Goal: Task Accomplishment & Management: Use online tool/utility

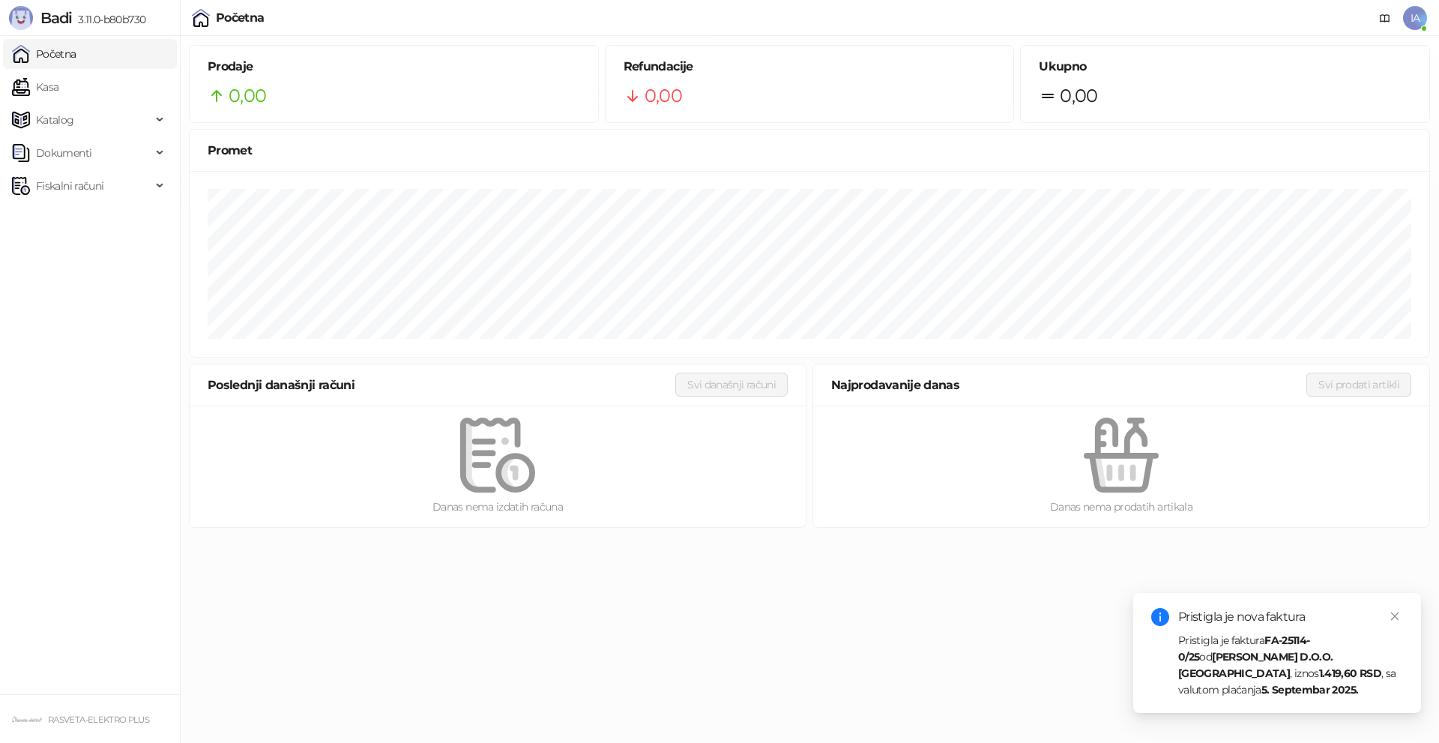
click at [1335, 660] on div "Pristigla je faktura FA-25114-0/25 od [PERSON_NAME] D.O.O. Kruševac , iznos 1.4…" at bounding box center [1290, 665] width 225 height 66
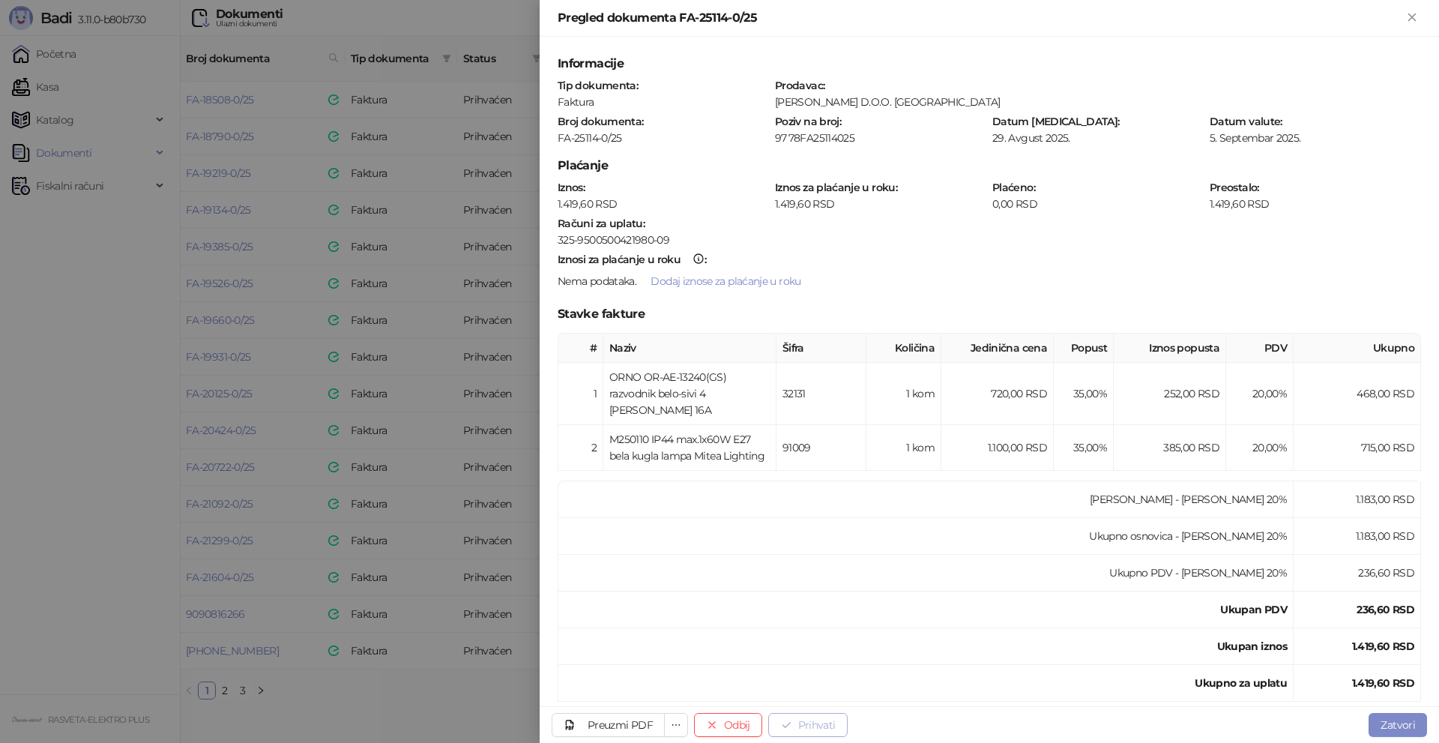
click at [832, 725] on button "Prihvati" at bounding box center [807, 725] width 79 height 24
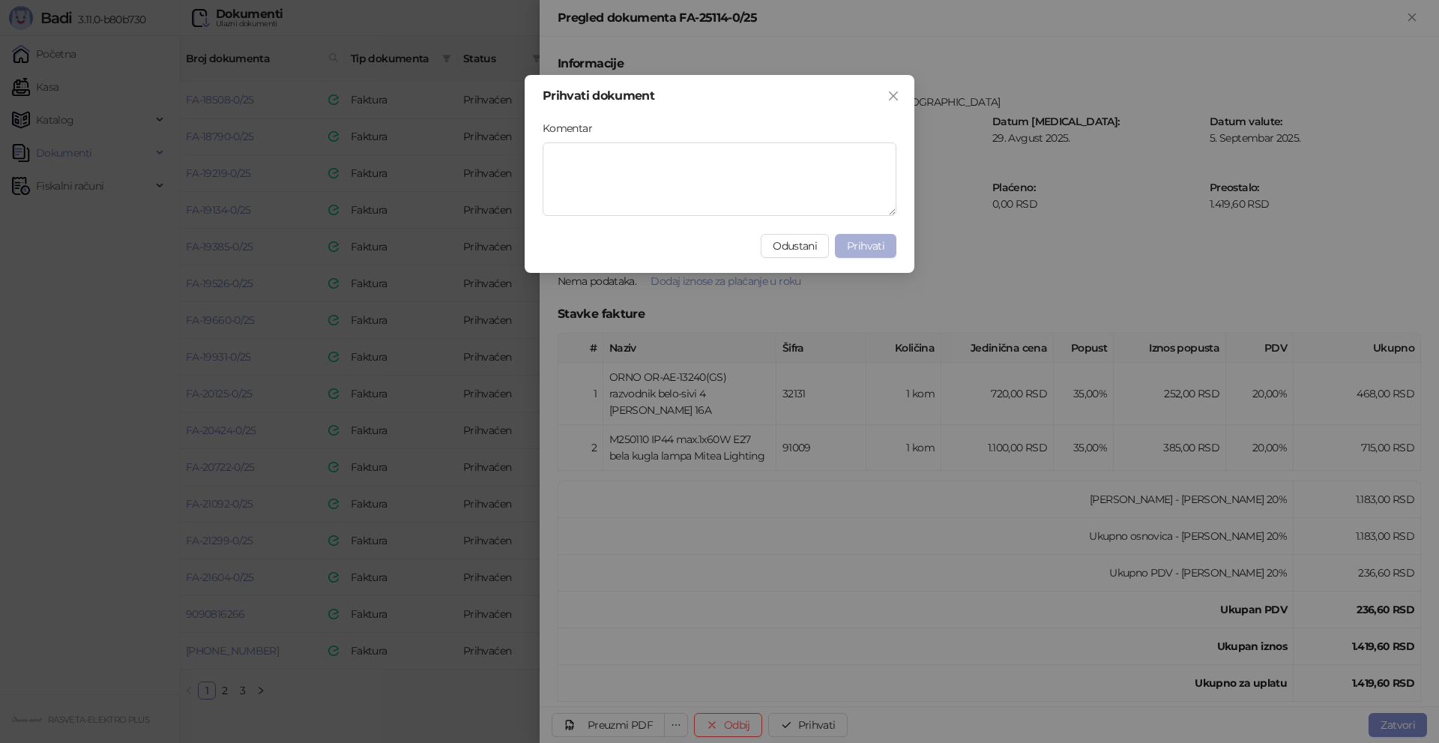
click at [884, 242] on button "Prihvati" at bounding box center [865, 246] width 61 height 24
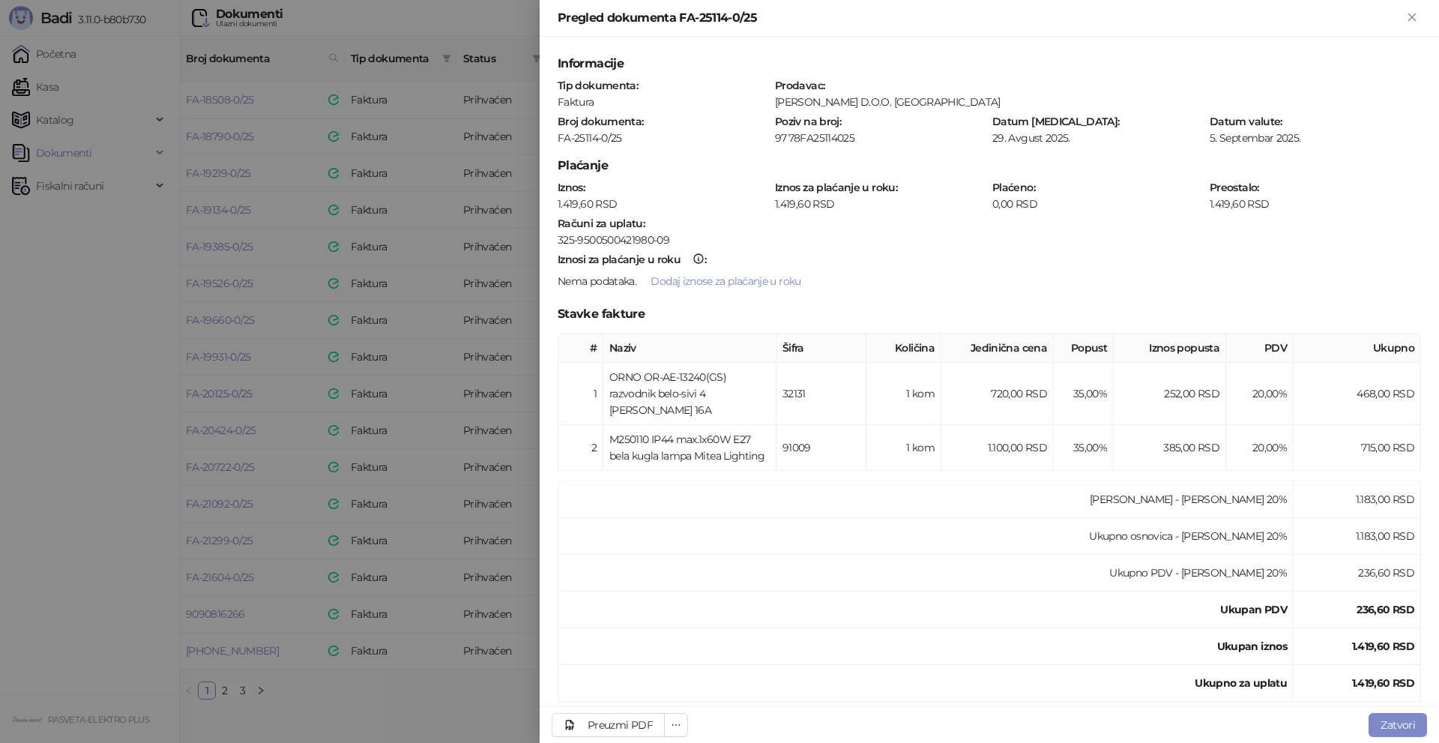
click at [402, 697] on div at bounding box center [719, 371] width 1439 height 743
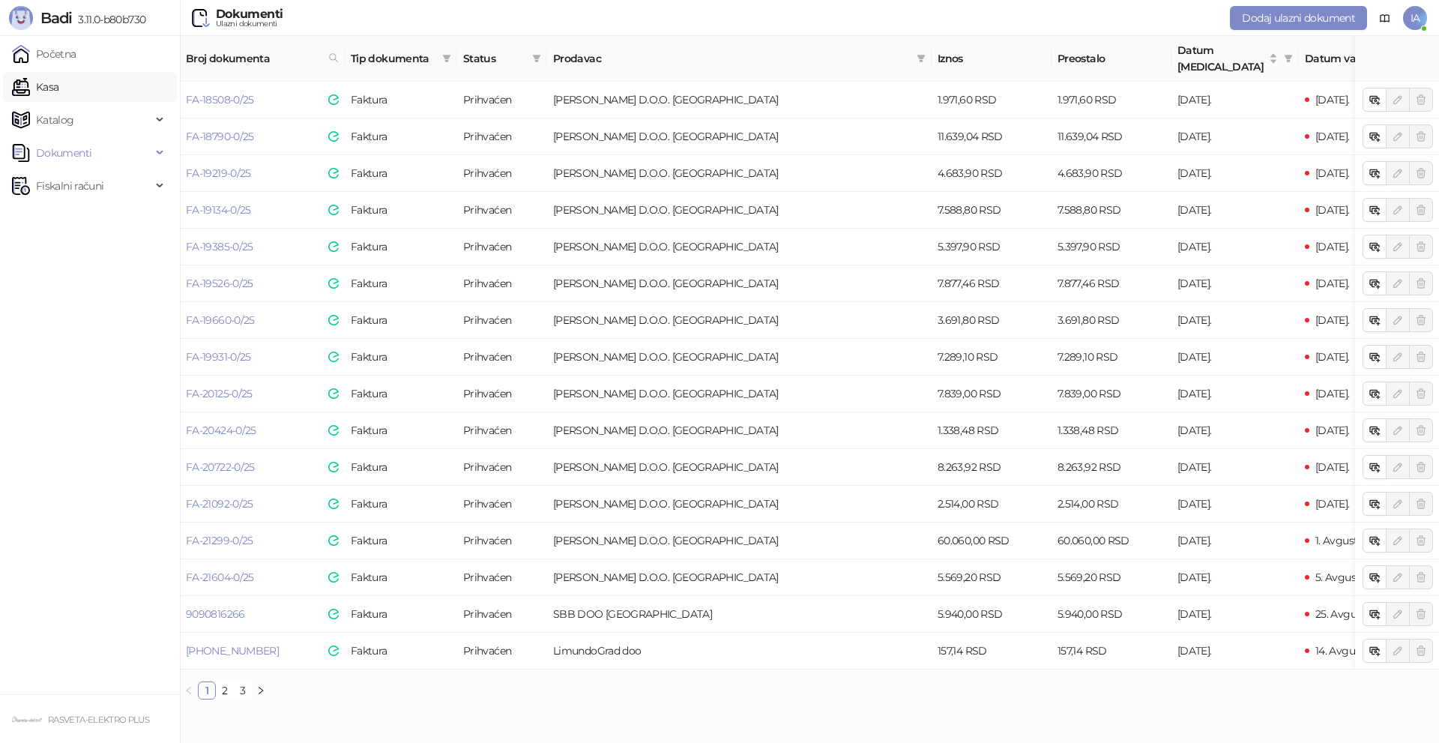
click at [13, 94] on link "Kasa" at bounding box center [35, 87] width 46 height 30
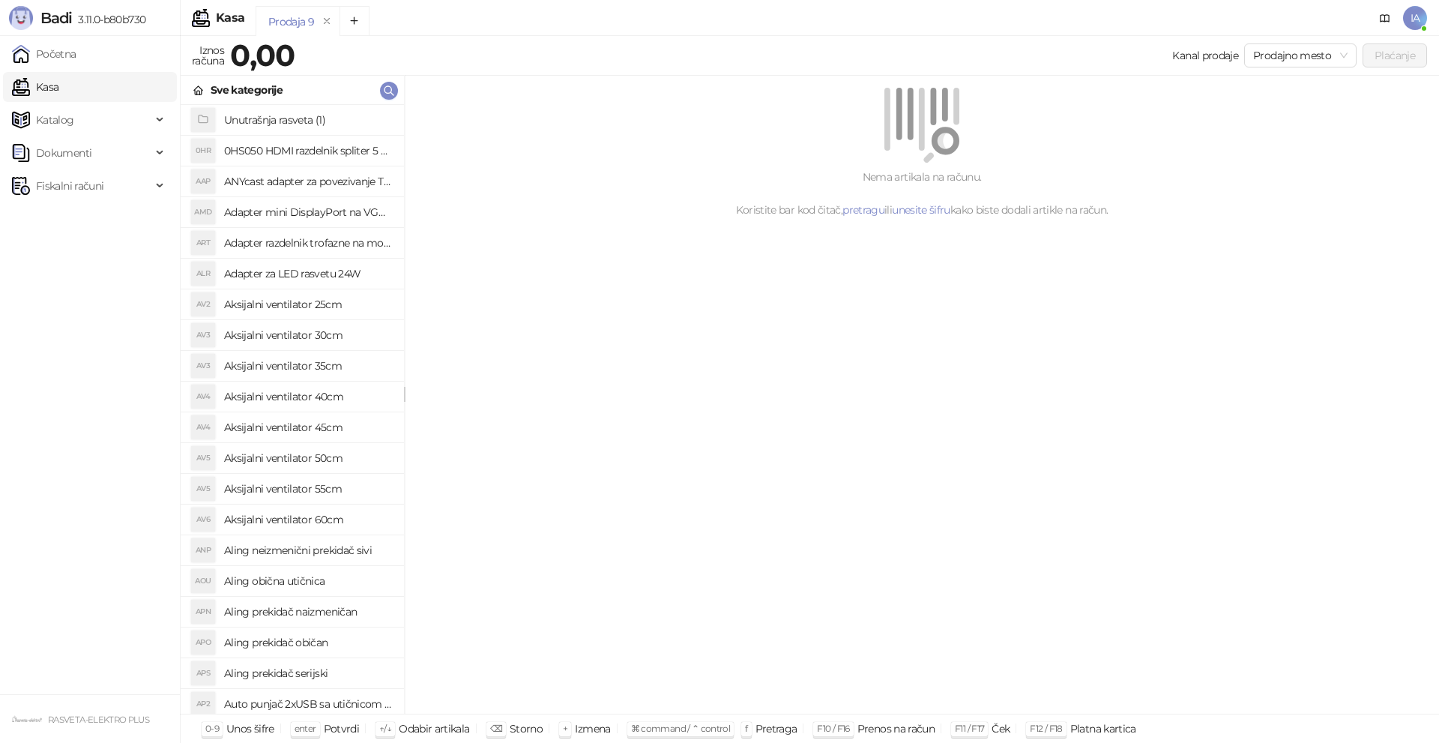
click at [401, 60] on div "Kanal prodaje Prodajno mesto Plaćanje" at bounding box center [864, 55] width 1126 height 24
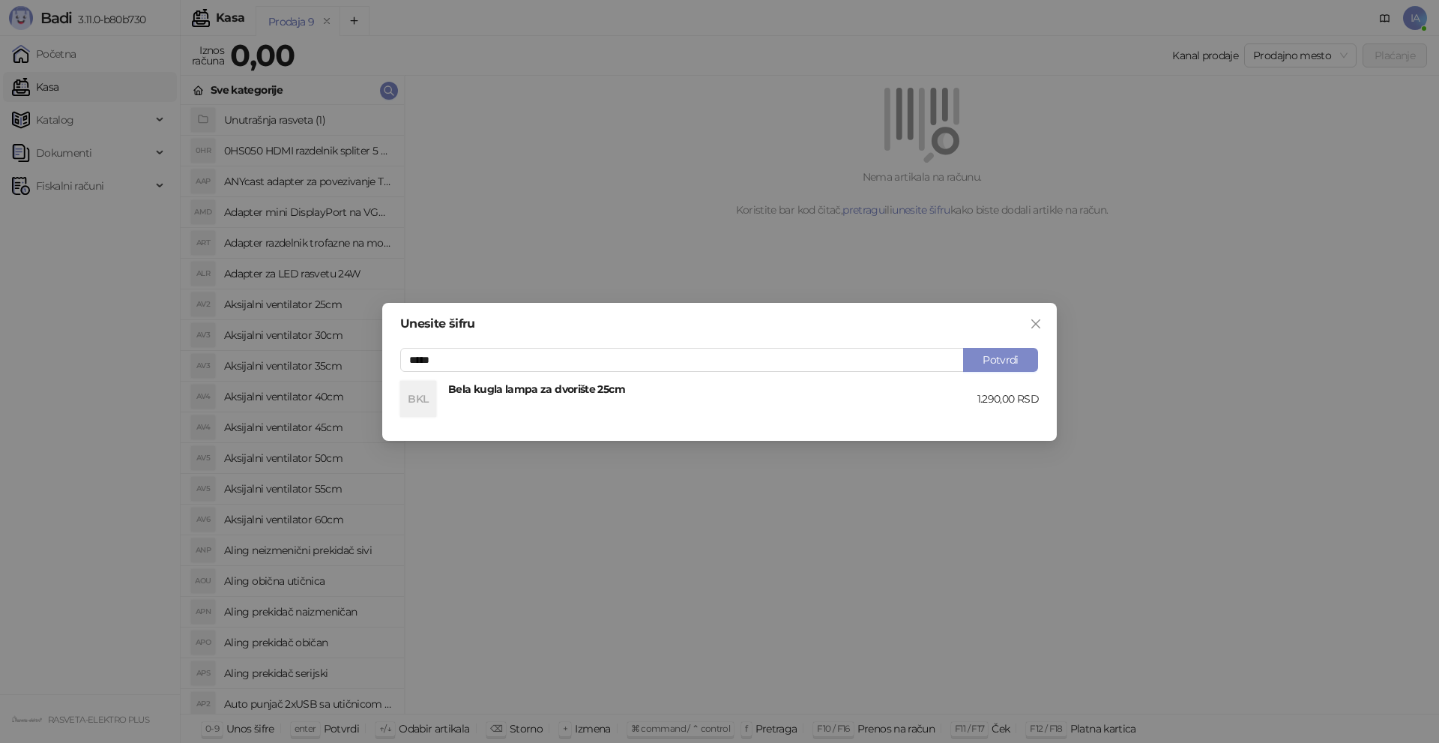
type input "*****"
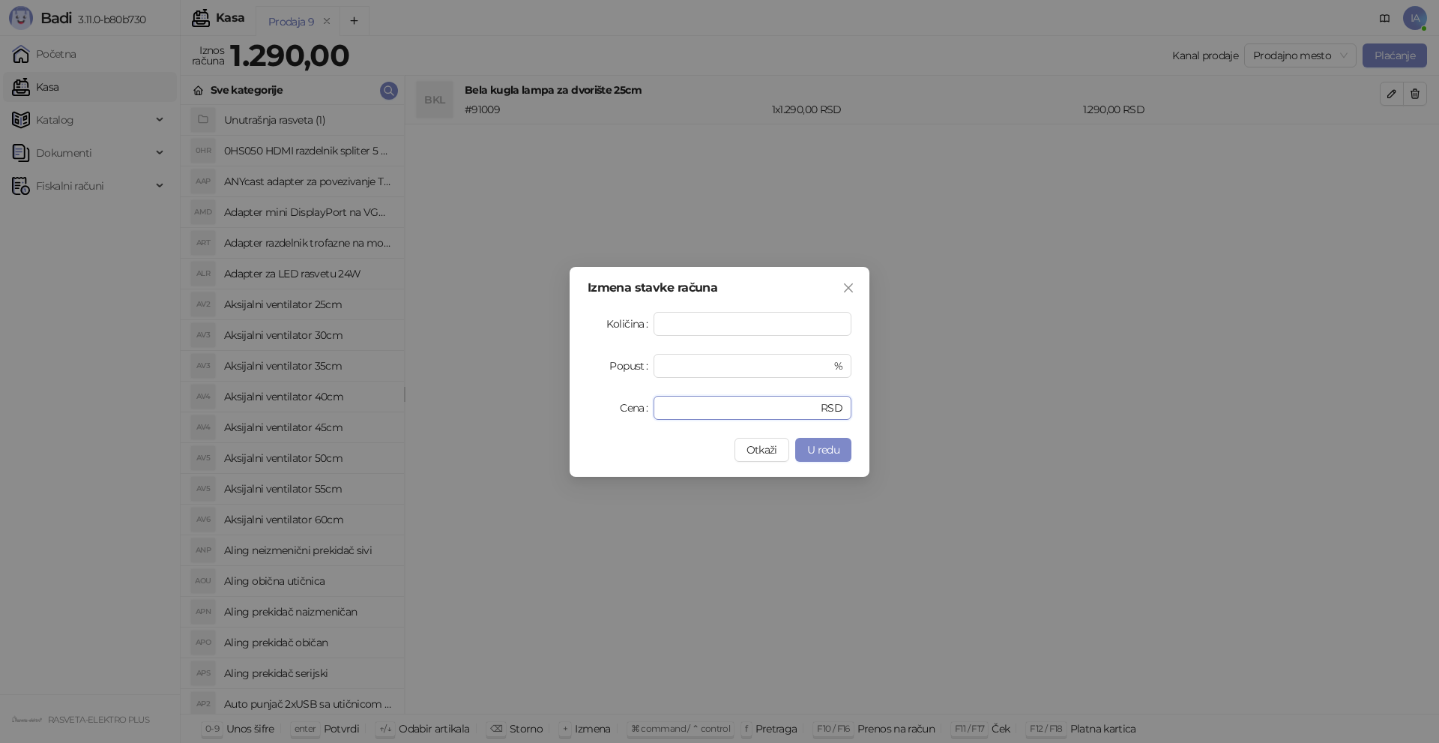
type input "****"
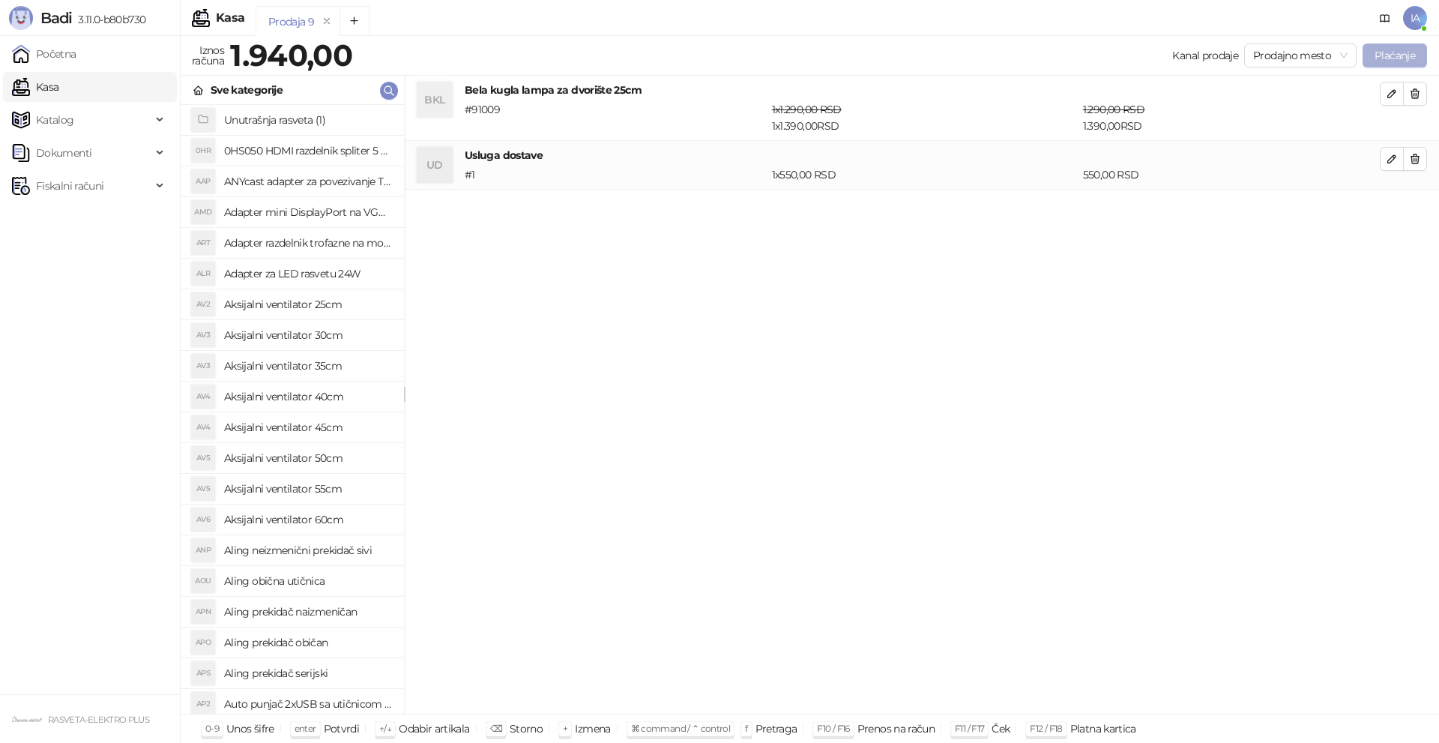
click at [1405, 61] on button "Plaćanje" at bounding box center [1395, 55] width 64 height 24
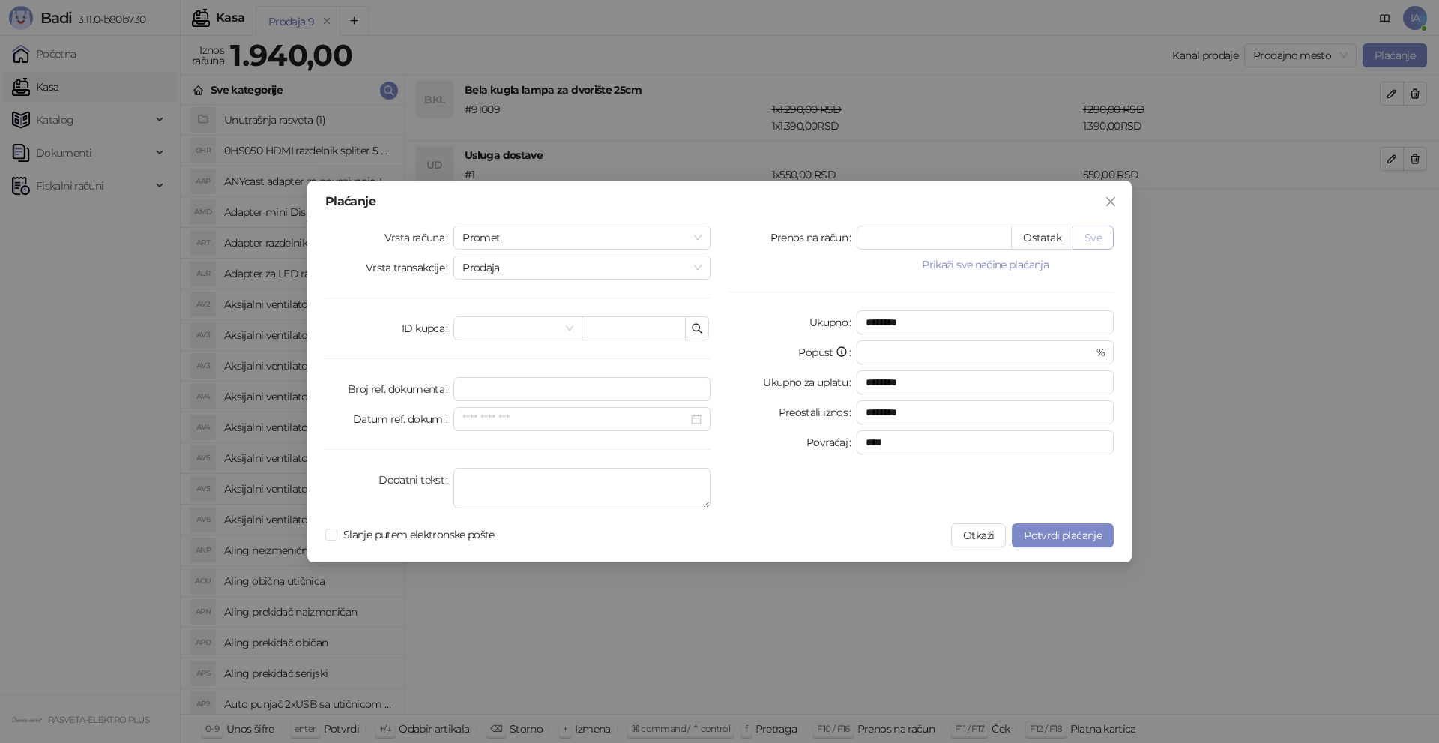
click at [1093, 235] on button "Sve" at bounding box center [1092, 238] width 41 height 24
type input "****"
click at [360, 540] on span "Slanje putem elektronske pošte" at bounding box center [418, 534] width 163 height 16
click at [1073, 541] on span "Potvrdi plaćanje" at bounding box center [1063, 534] width 78 height 13
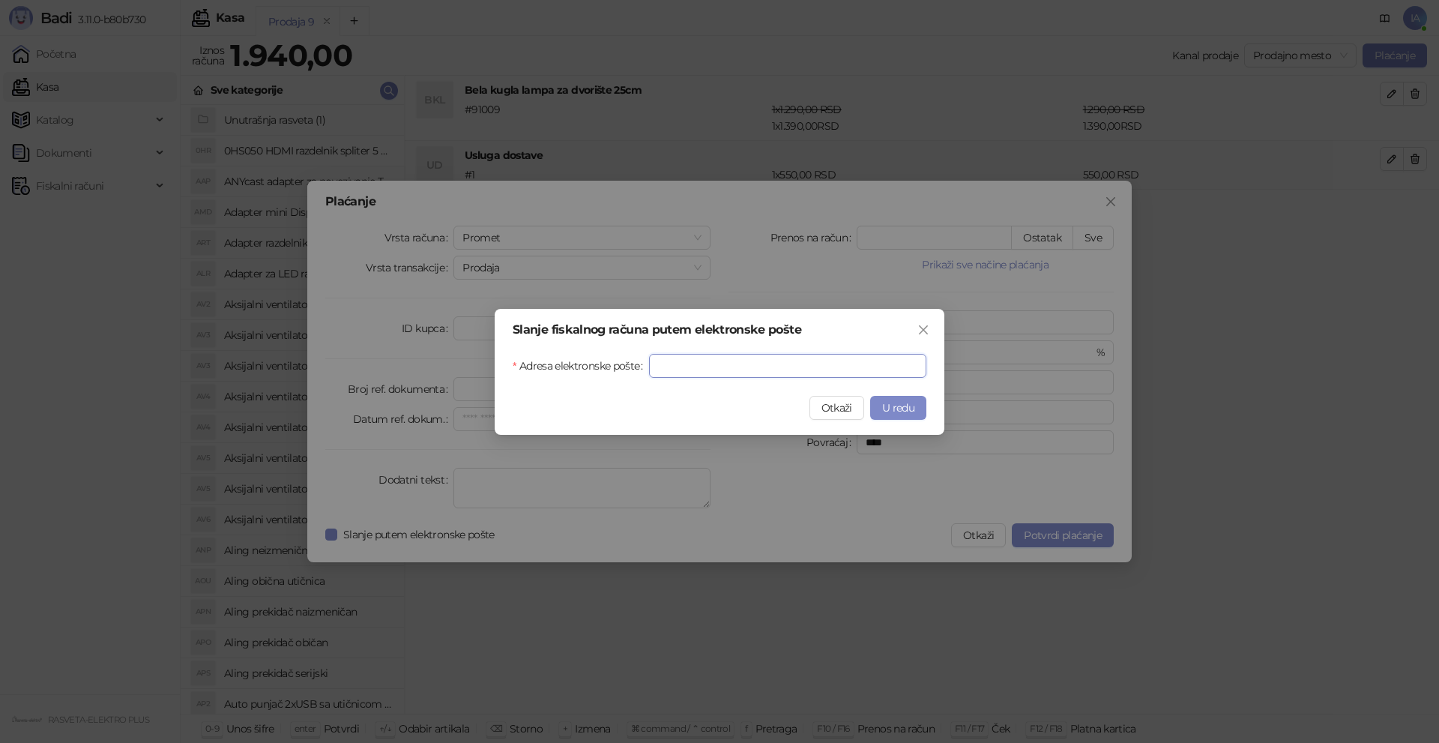
click at [757, 361] on input "Adresa elektronske pošte" at bounding box center [787, 366] width 277 height 24
paste input "**********"
type input "**********"
click at [899, 408] on span "U redu" at bounding box center [898, 407] width 32 height 13
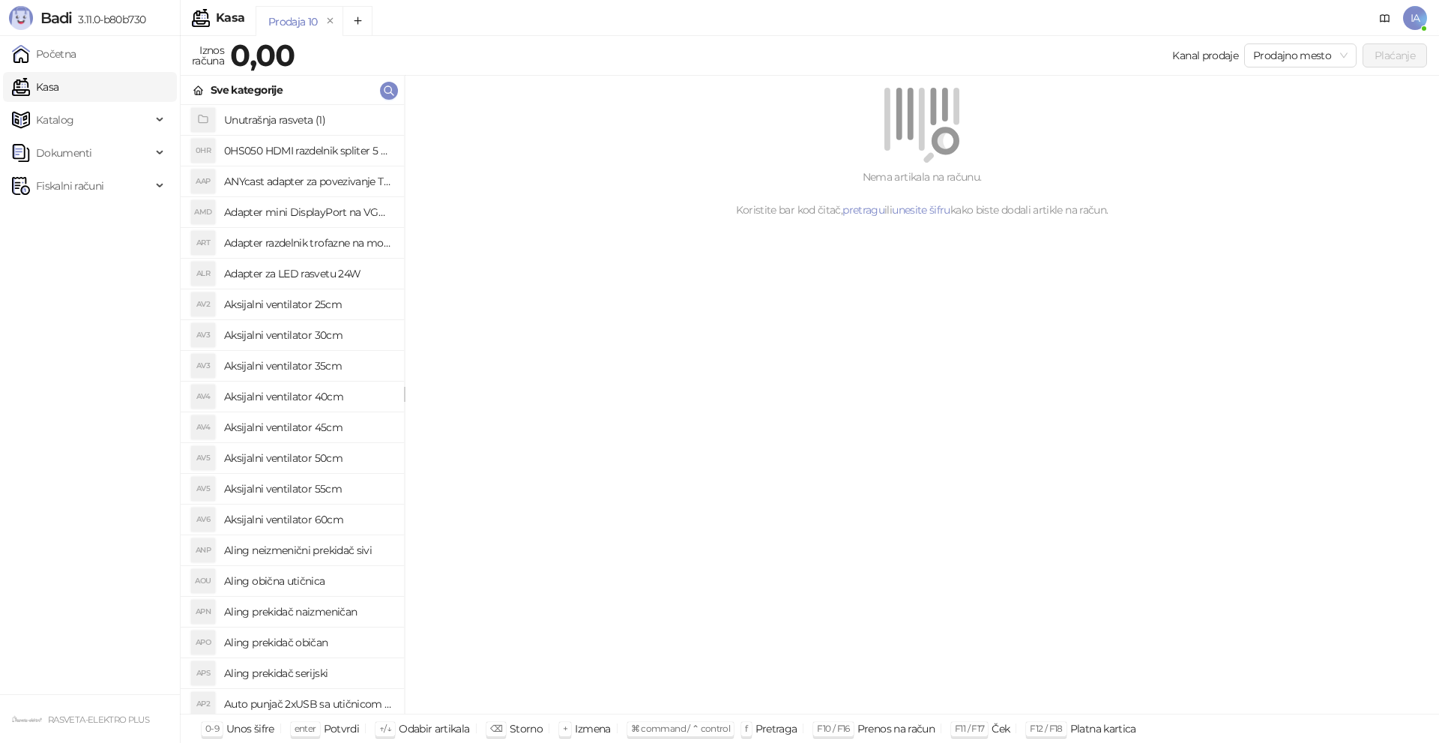
click at [437, 60] on div "Kanal prodaje Prodajno mesto Plaćanje" at bounding box center [864, 55] width 1126 height 24
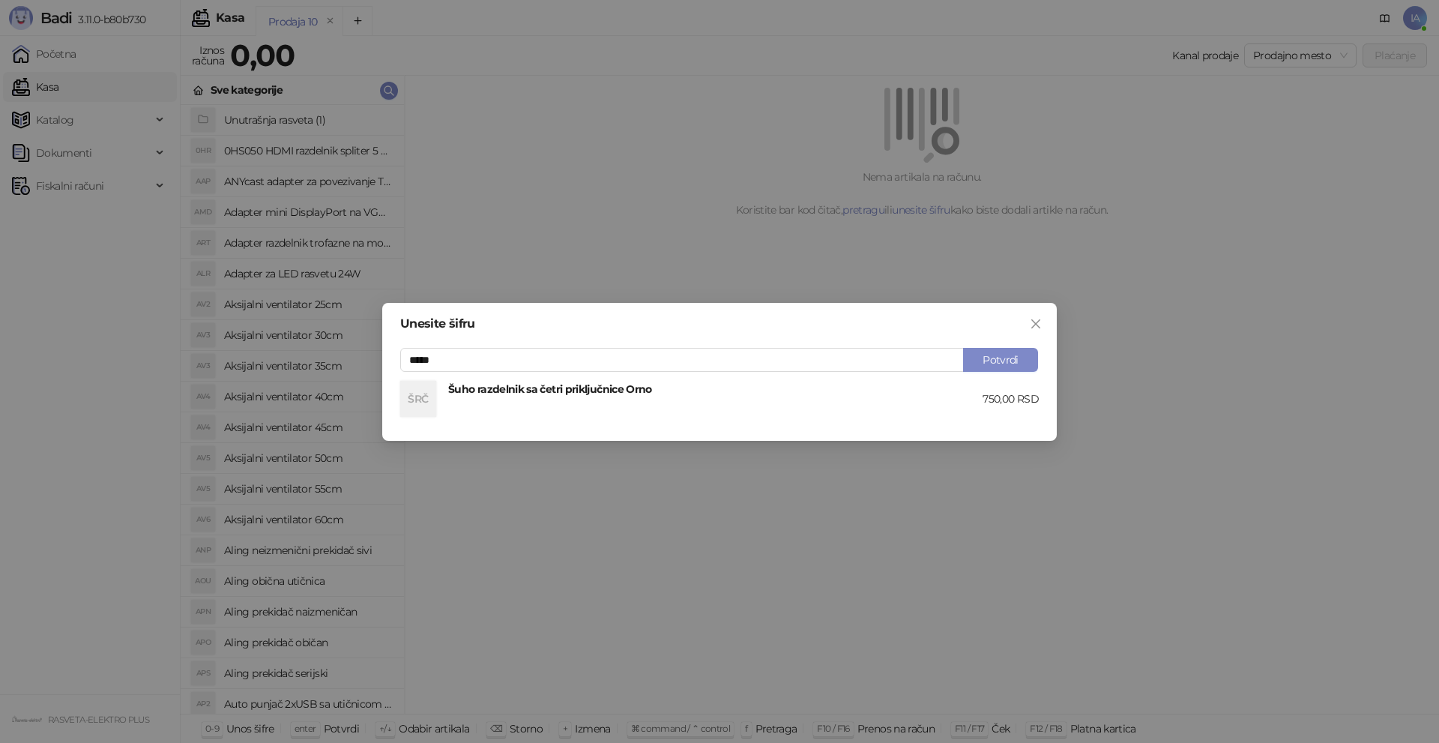
type input "*****"
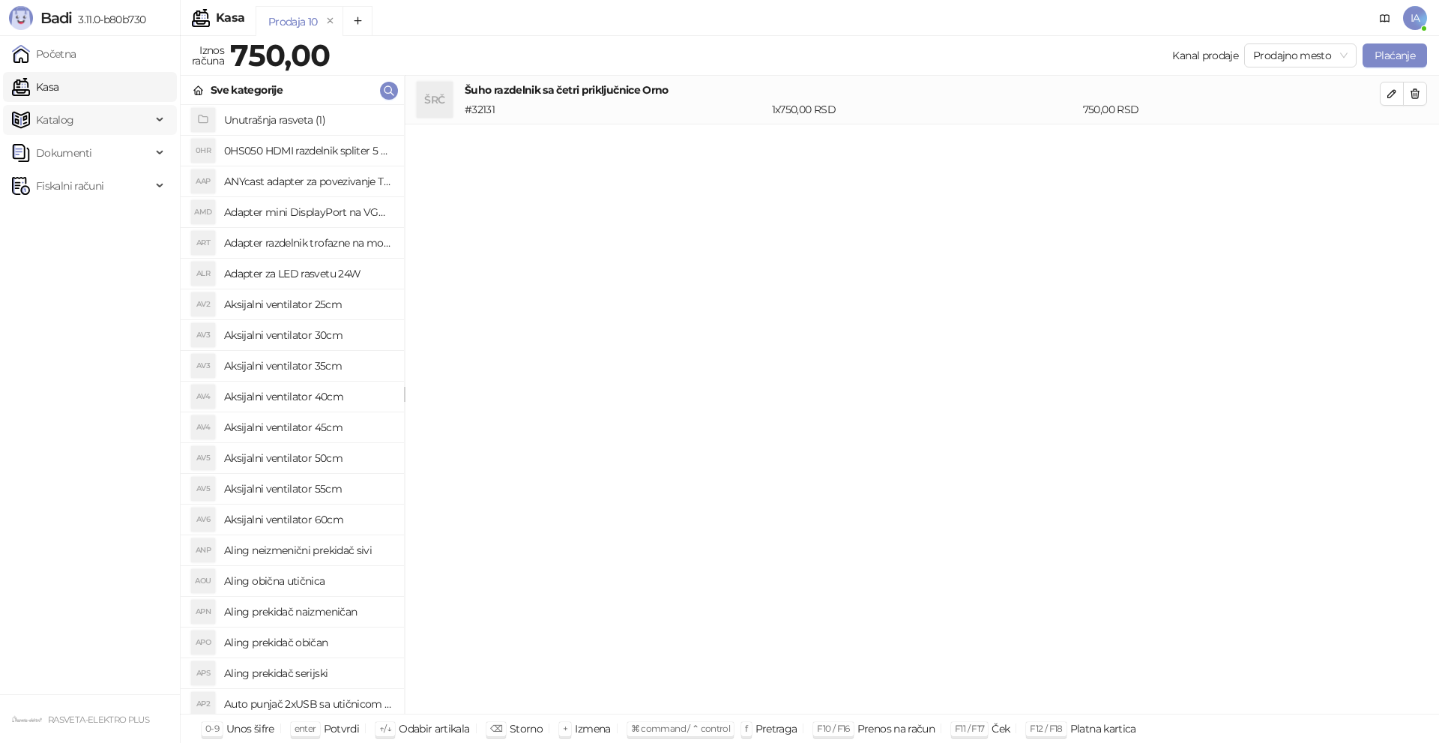
click at [110, 125] on span "Katalog" at bounding box center [81, 120] width 139 height 30
click at [70, 225] on link "Artikli" at bounding box center [44, 219] width 52 height 30
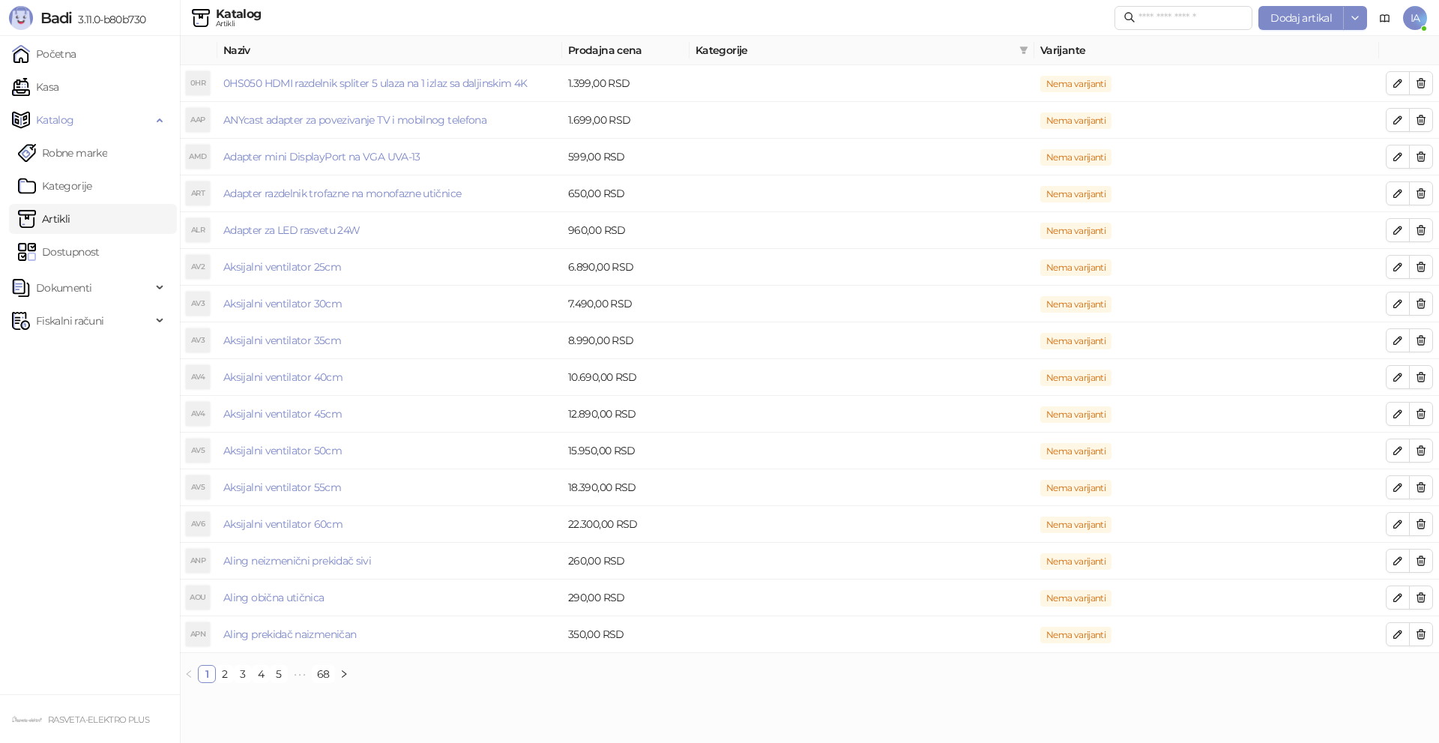
click at [1179, 37] on th "Varijante" at bounding box center [1206, 50] width 345 height 29
click at [1176, 22] on input "text" at bounding box center [1190, 18] width 105 height 16
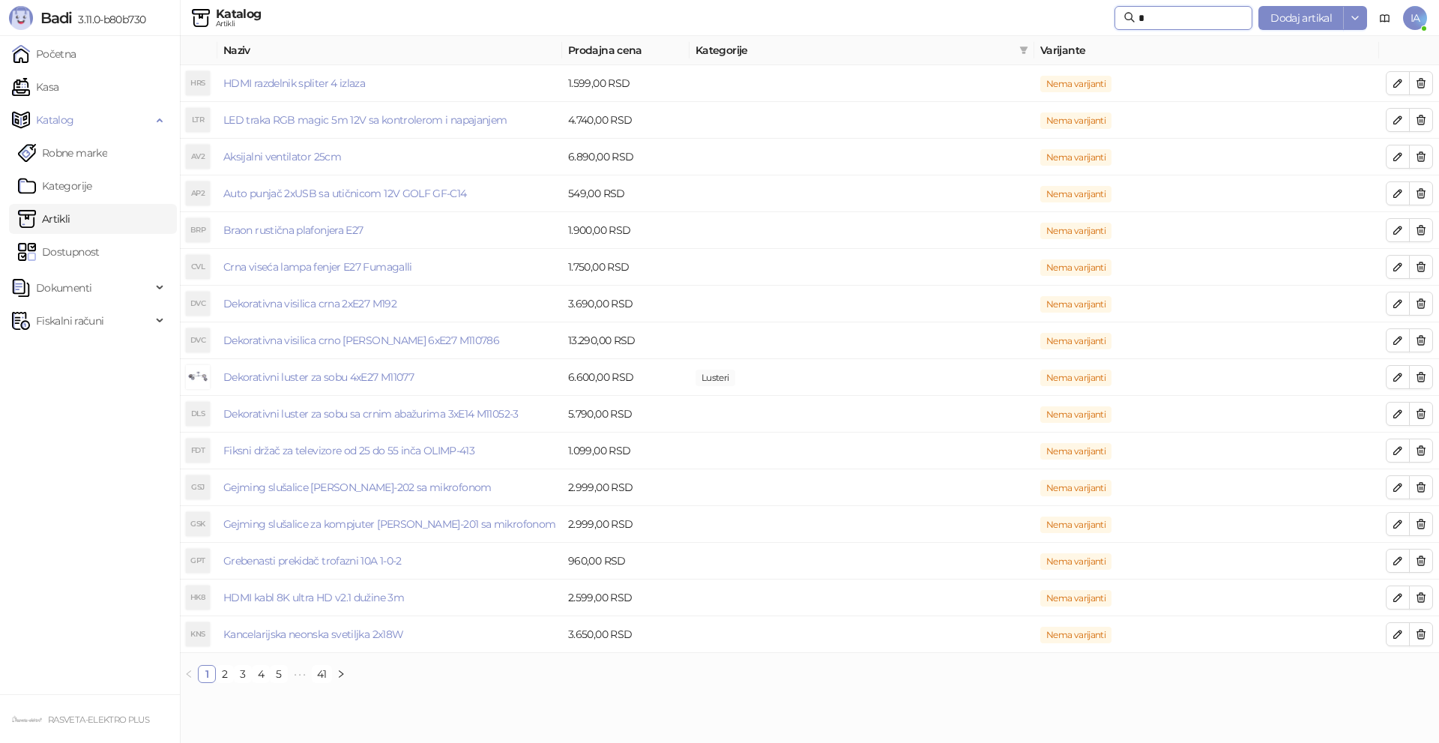
drag, startPoint x: 1152, startPoint y: 19, endPoint x: 990, endPoint y: 22, distance: 161.9
click at [993, 20] on div "Katalog Artikli * Dodaj artikal IA" at bounding box center [719, 18] width 1415 height 36
click at [1360, 10] on span "button" at bounding box center [1355, 17] width 12 height 14
click at [70, 214] on link "Artikli" at bounding box center [44, 219] width 52 height 30
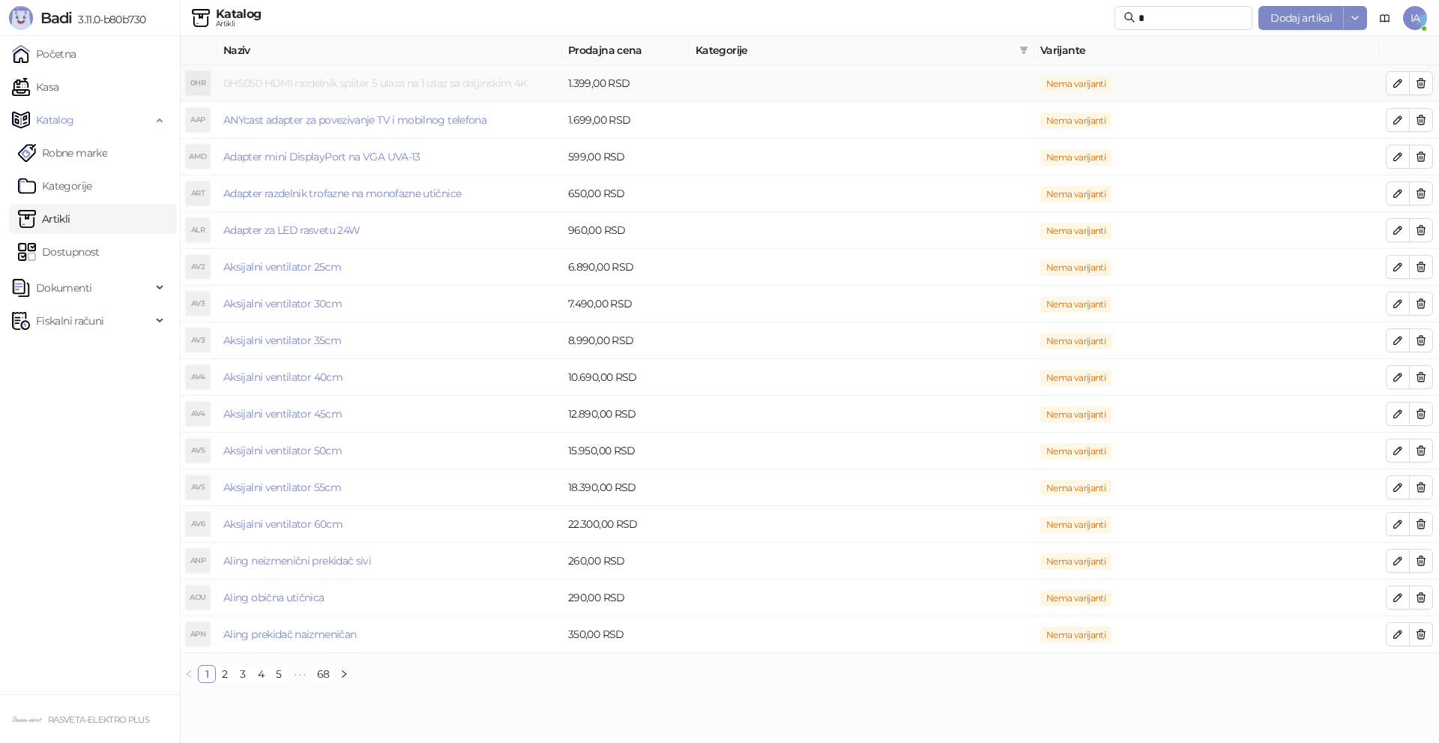
click at [324, 89] on link "0HS050 HDMI razdelnik spliter 5 ulaza na 1 izlaz sa daljinskim 4K" at bounding box center [375, 82] width 304 height 13
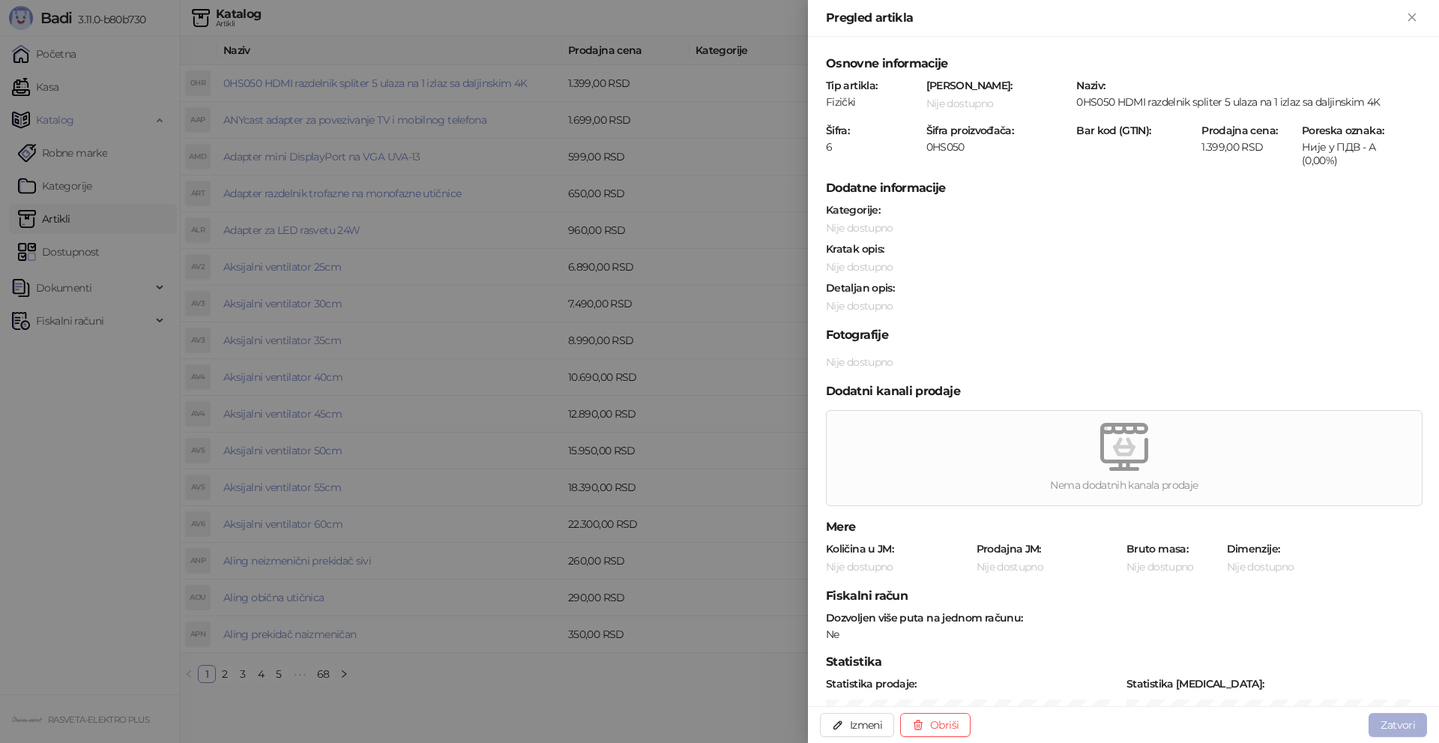
click at [1413, 724] on button "Zatvori" at bounding box center [1398, 725] width 58 height 24
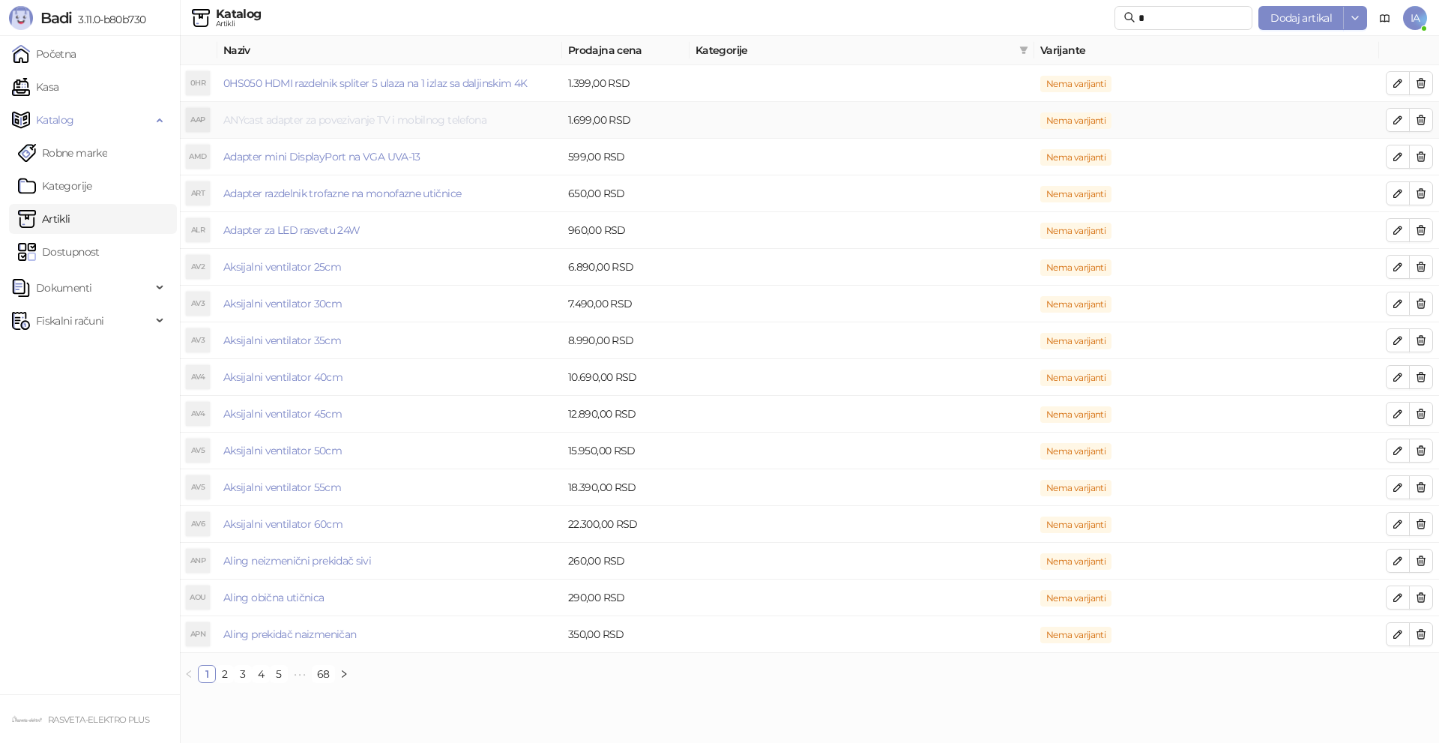
click at [379, 126] on link "ANYcast adapter za povezivanje TV i mobilnog telefona" at bounding box center [354, 119] width 263 height 13
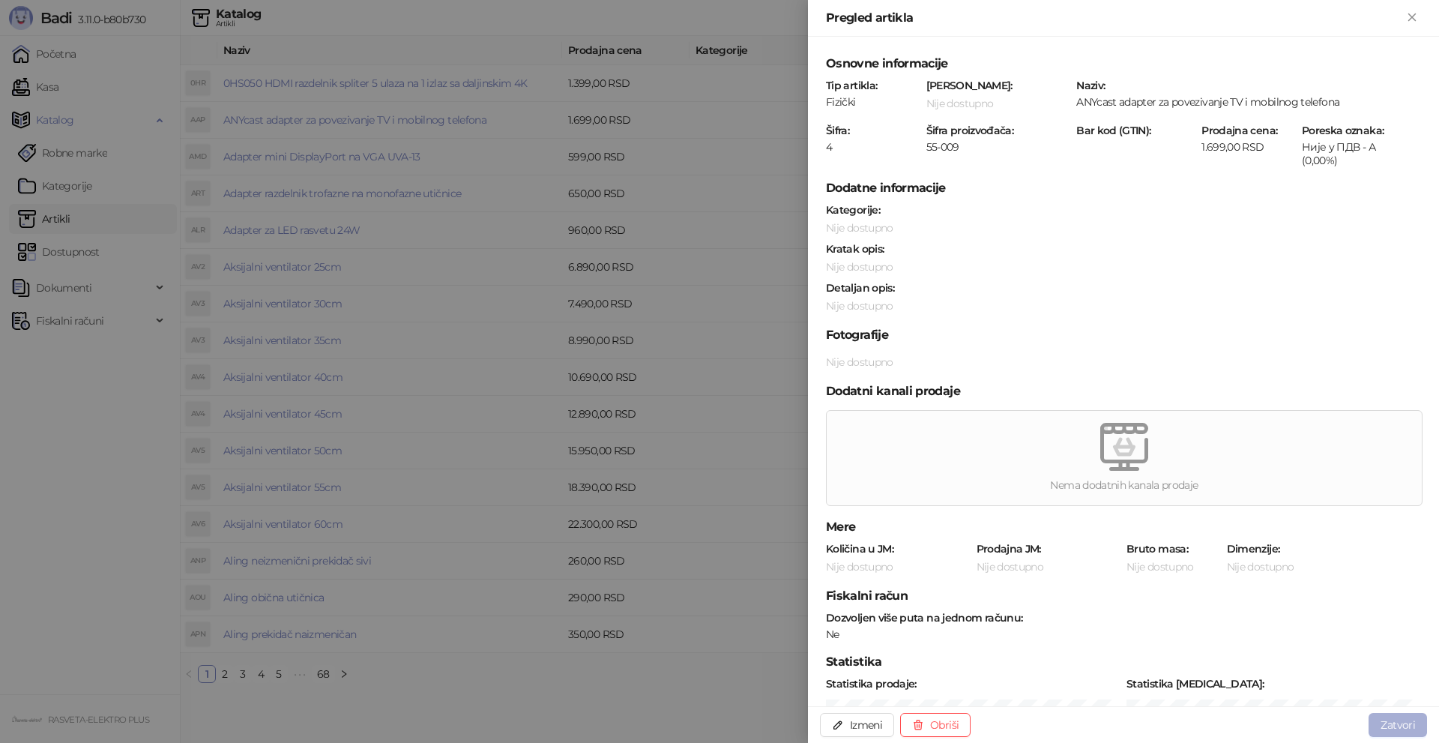
click at [1422, 727] on button "Zatvori" at bounding box center [1398, 725] width 58 height 24
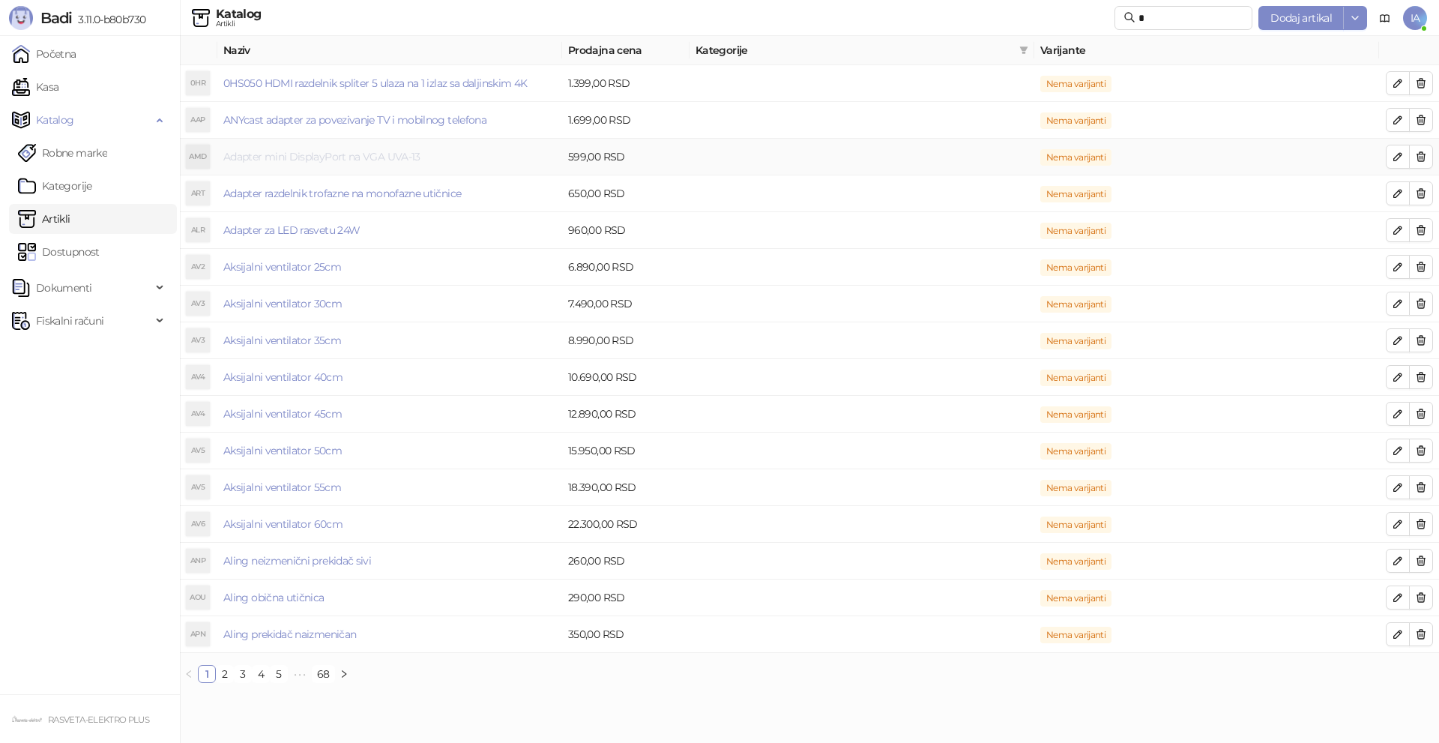
click at [358, 154] on link "Adapter mini DisplayPort na VGA UVA-13" at bounding box center [321, 156] width 197 height 13
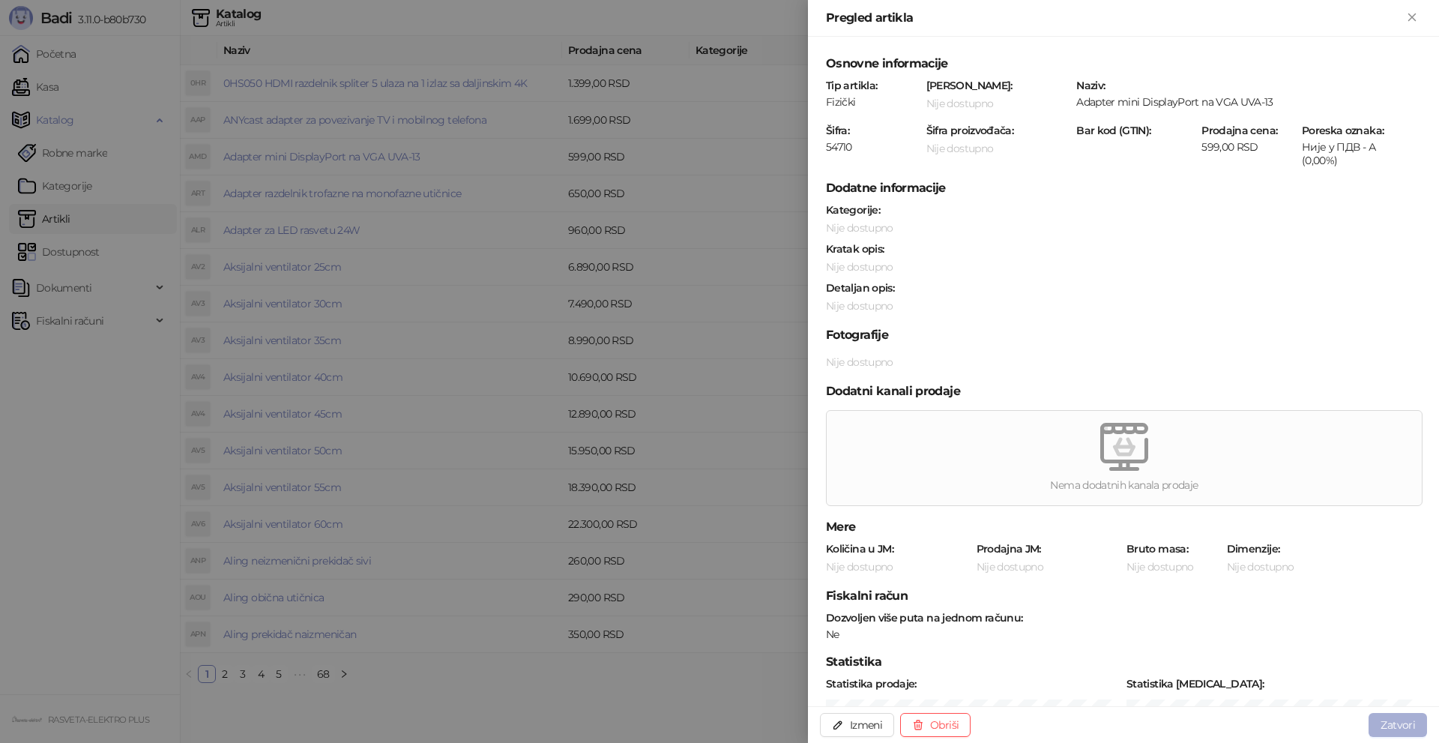
click at [1401, 722] on button "Zatvori" at bounding box center [1398, 725] width 58 height 24
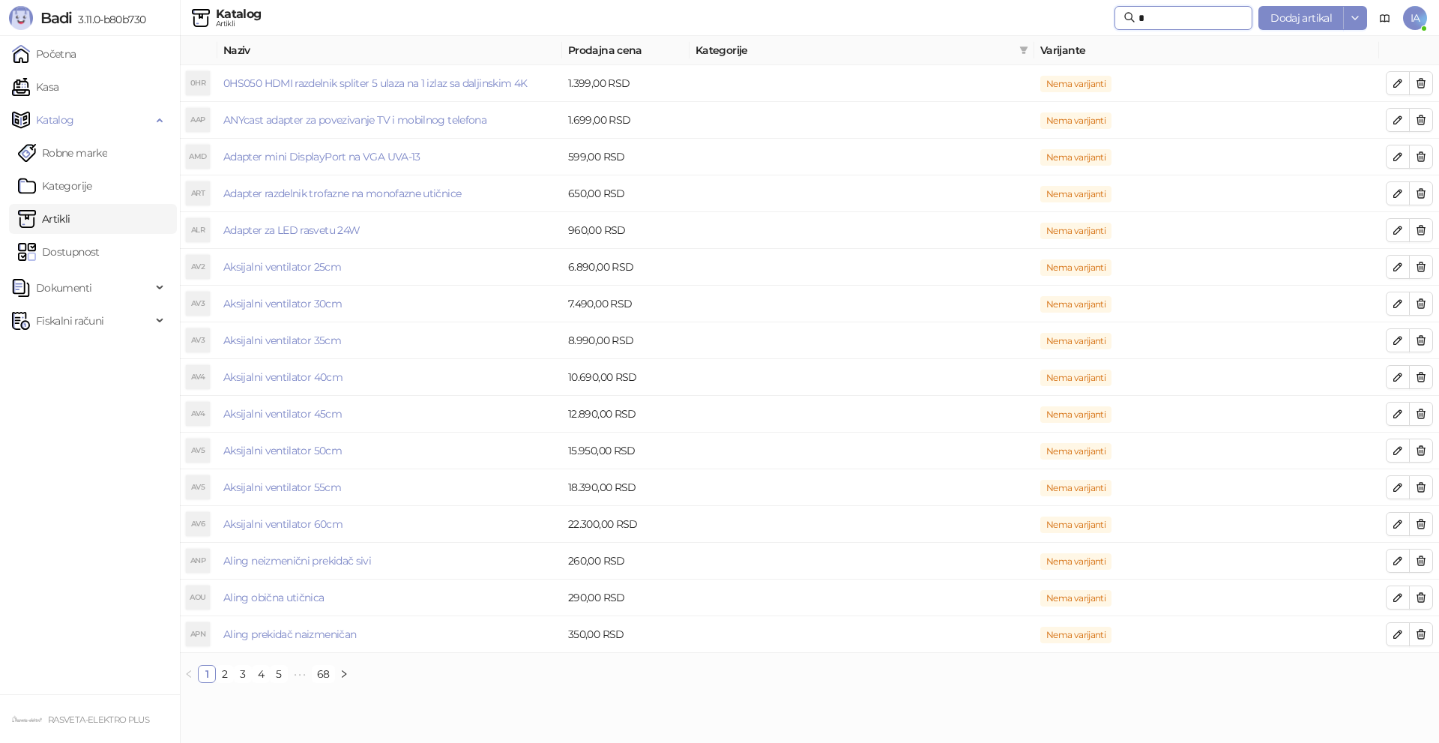
drag, startPoint x: 1130, startPoint y: 17, endPoint x: 1109, endPoint y: 17, distance: 21.0
click at [1114, 17] on span "*" at bounding box center [1183, 18] width 138 height 24
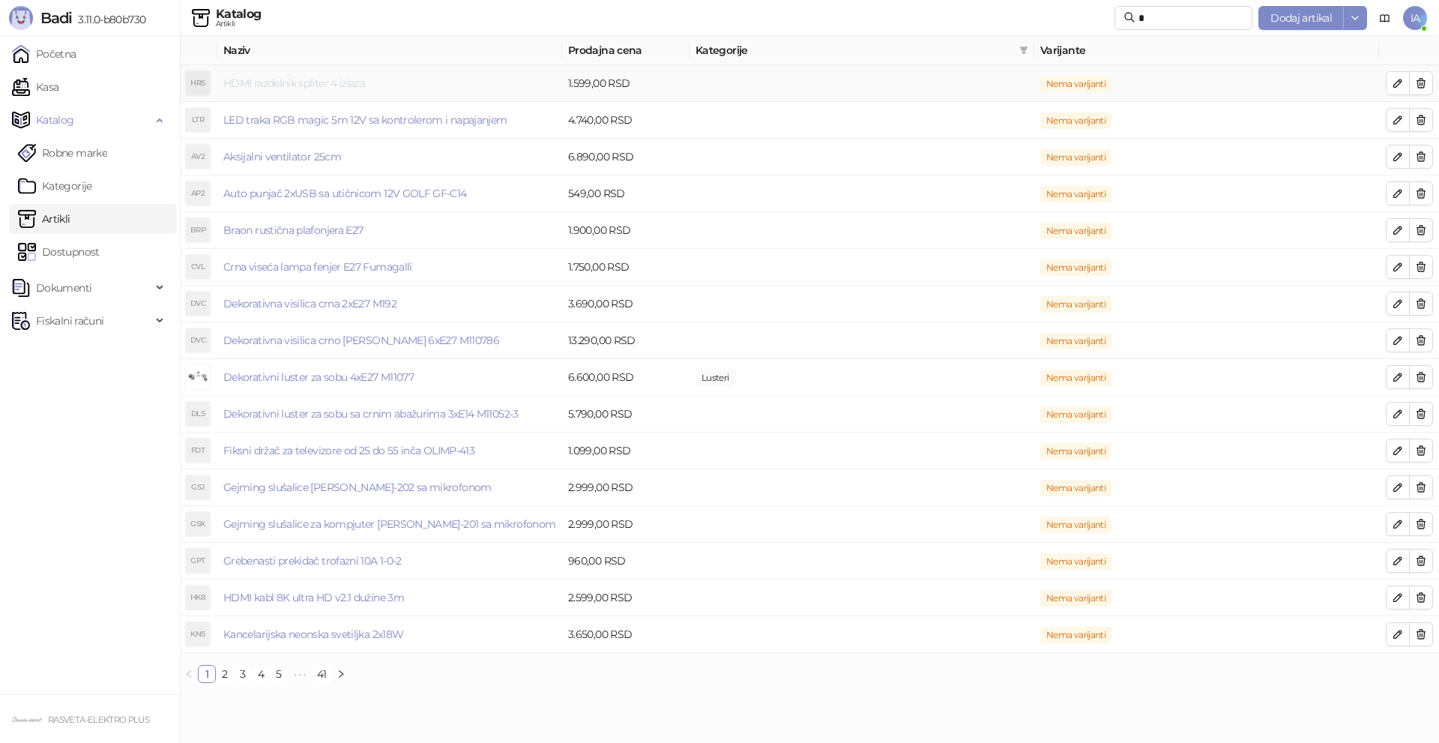
click at [306, 82] on link "HDMI razdelnik spliter 4 izlaza" at bounding box center [294, 82] width 142 height 13
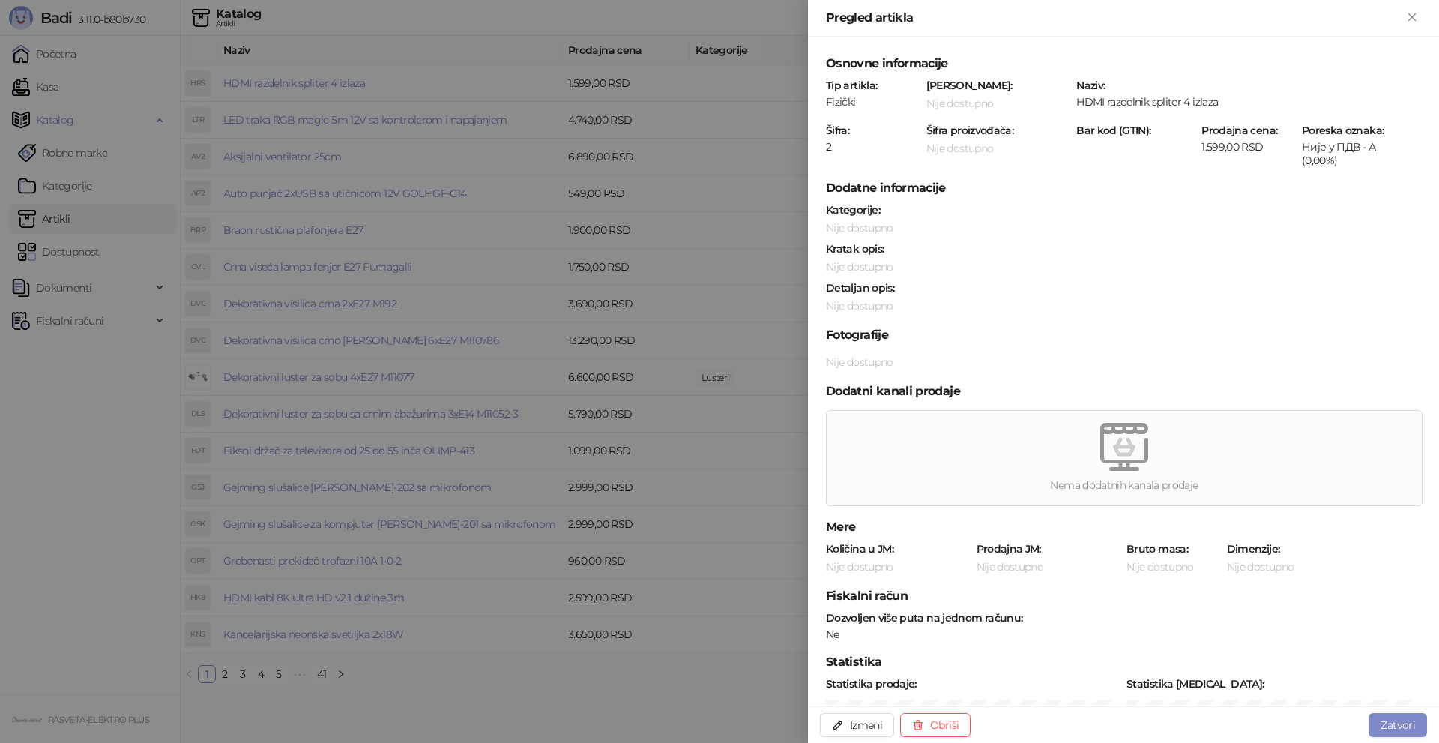
click at [720, 180] on div at bounding box center [719, 371] width 1439 height 743
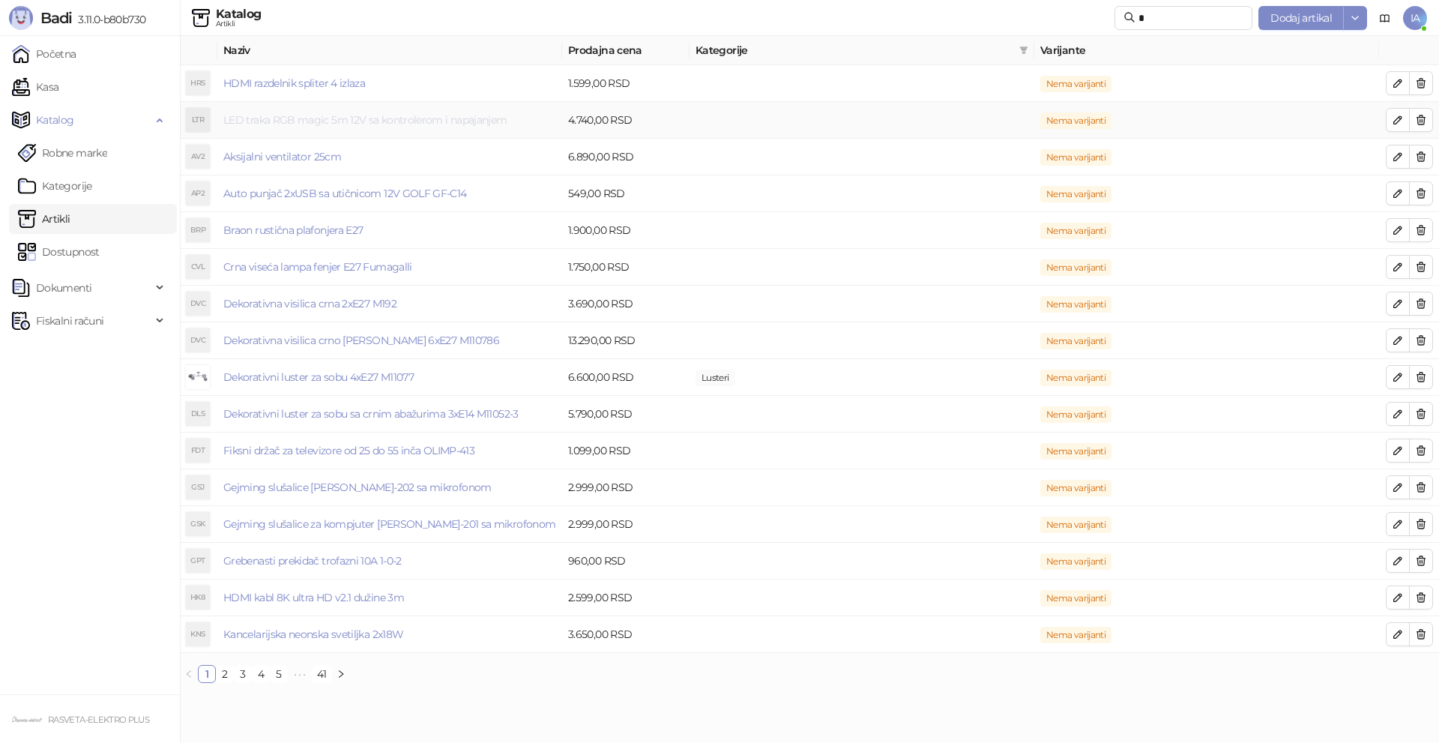
click at [414, 118] on link "LED traka RGB magic 5m 12V sa kontrolerom i napajanjem" at bounding box center [364, 119] width 283 height 13
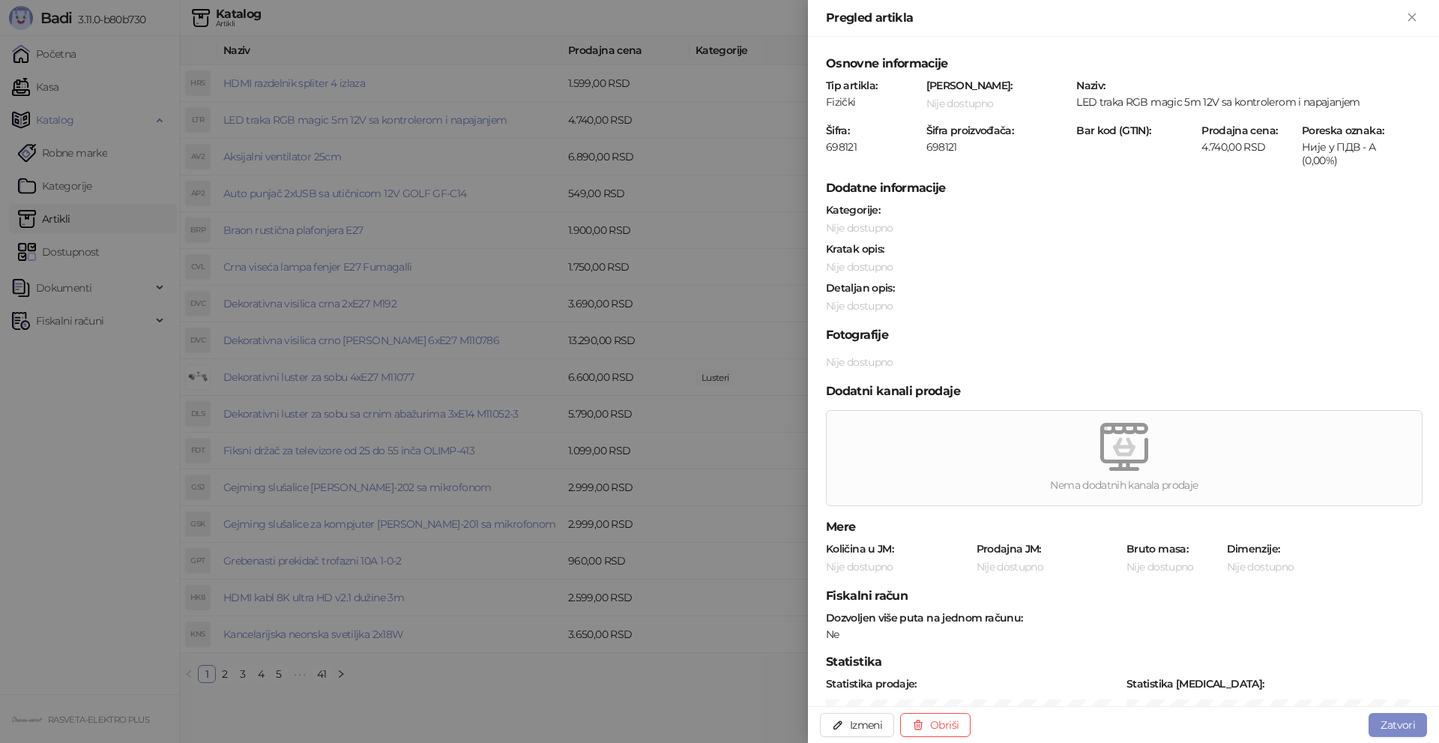
click at [760, 211] on div at bounding box center [719, 371] width 1439 height 743
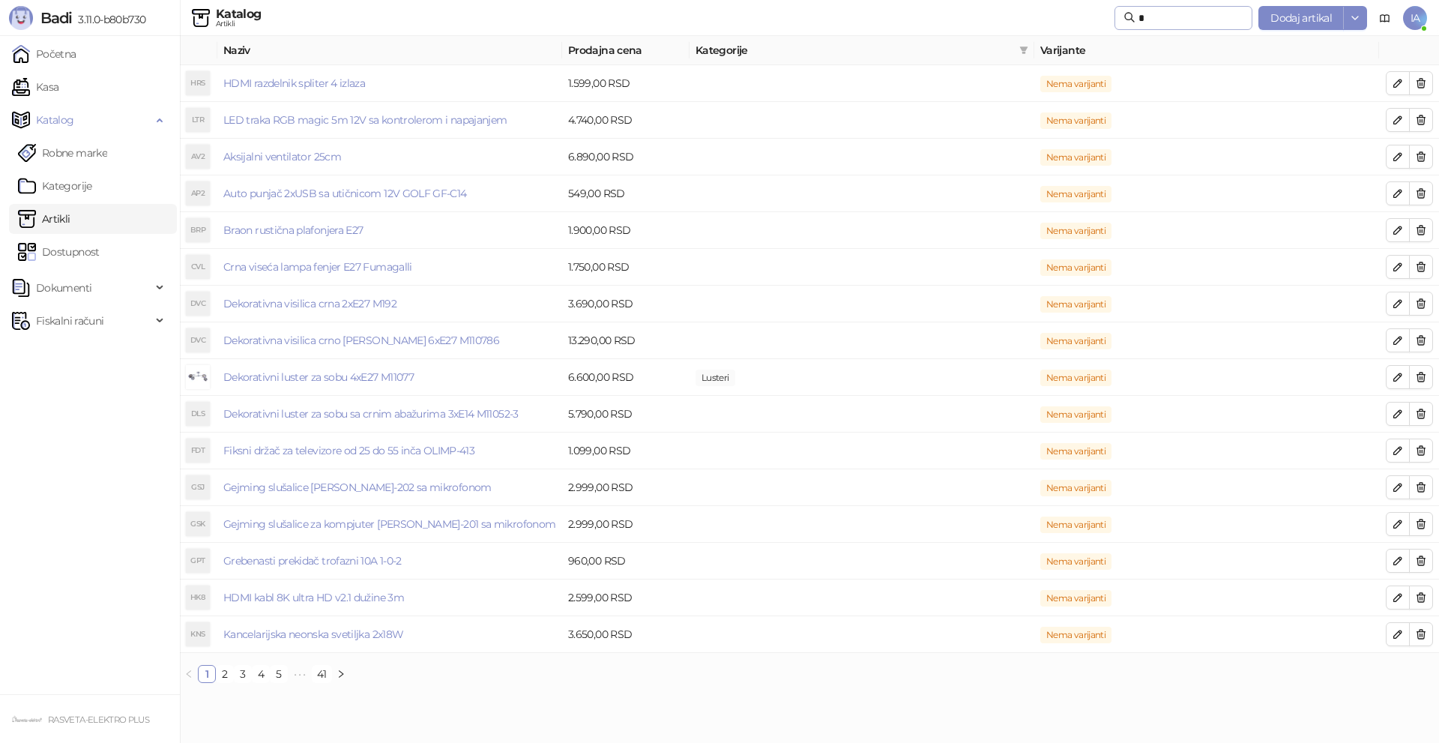
click at [1130, 7] on span "*" at bounding box center [1183, 18] width 138 height 24
drag, startPoint x: 1135, startPoint y: 18, endPoint x: 1120, endPoint y: 18, distance: 15.0
click at [1138, 18] on input "*" at bounding box center [1190, 18] width 105 height 16
click at [317, 76] on link "HDMI kabl 10m V1.4 Kettz" at bounding box center [284, 82] width 122 height 13
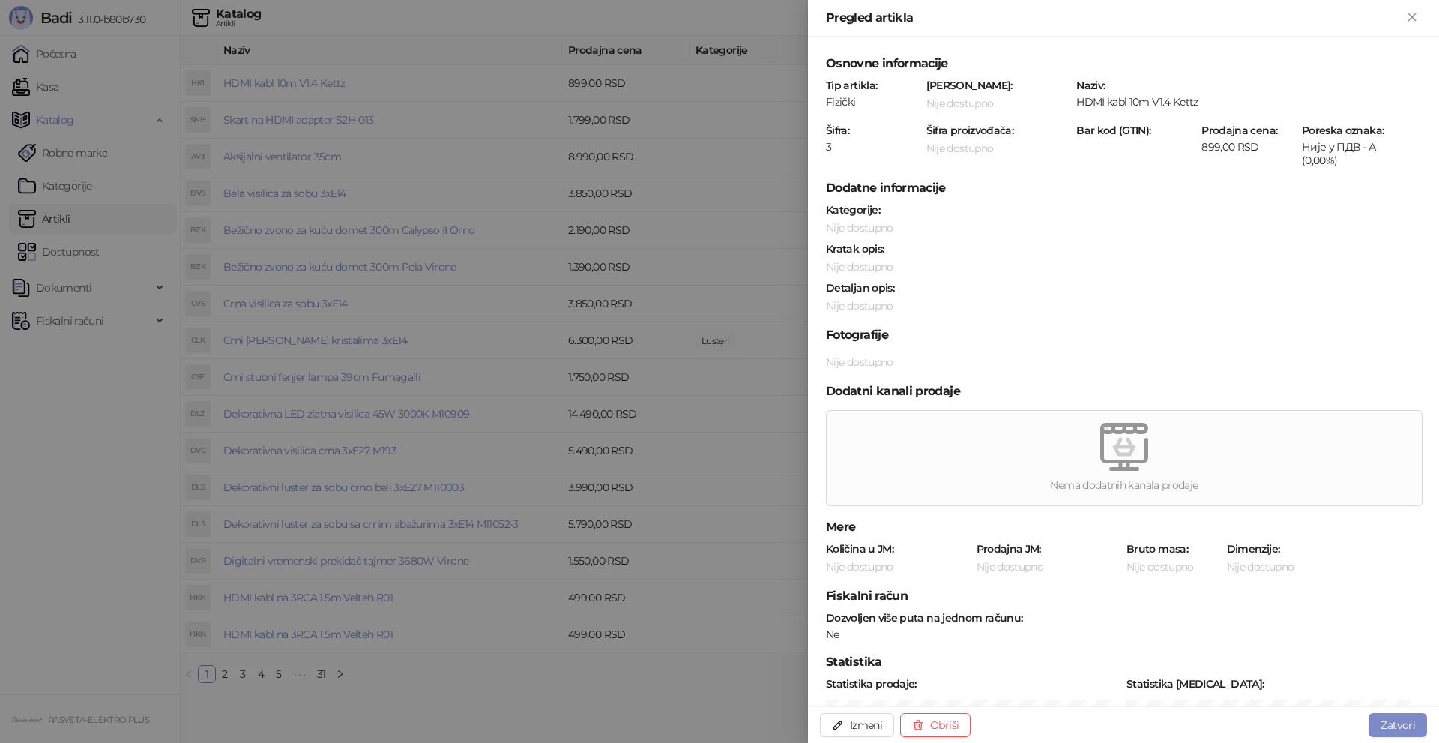
click at [486, 109] on div at bounding box center [719, 371] width 1439 height 743
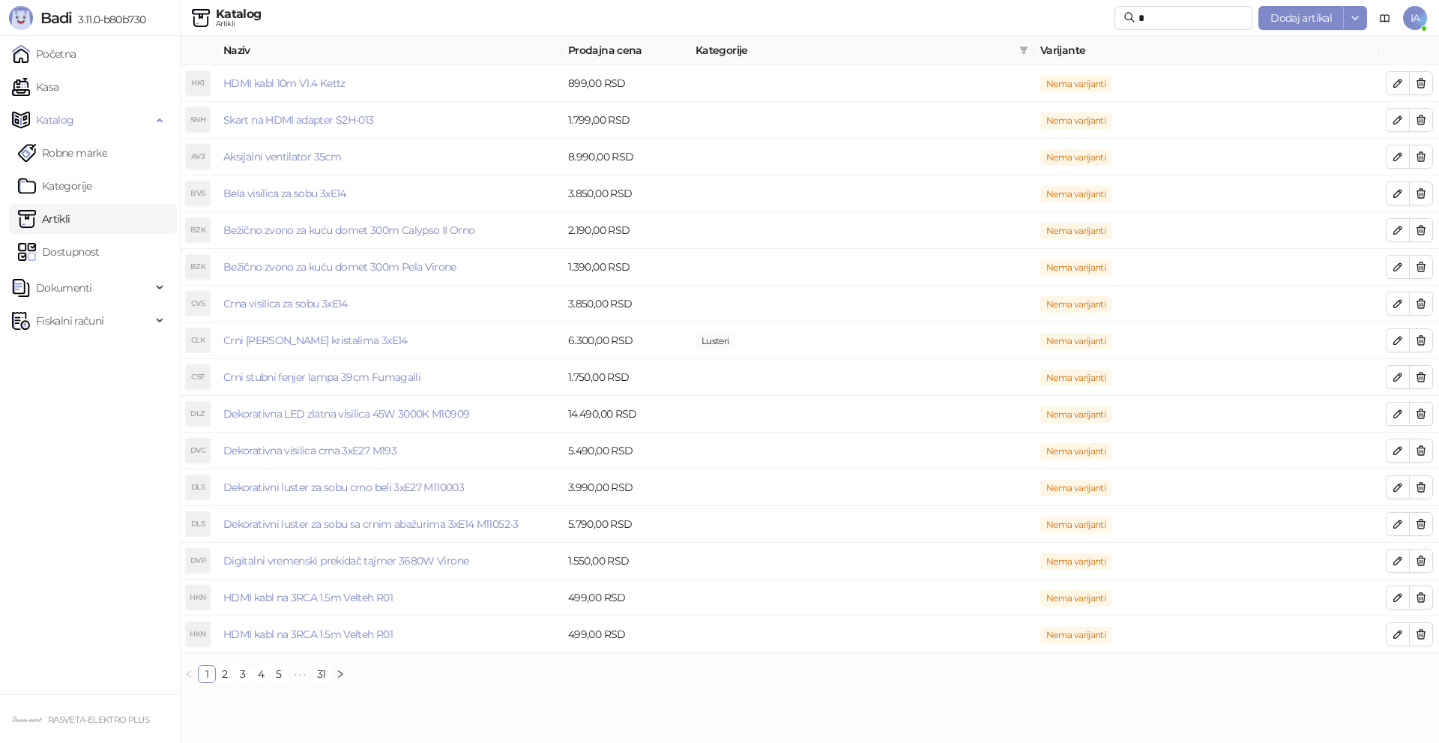
click at [67, 224] on link "Artikli" at bounding box center [44, 219] width 52 height 30
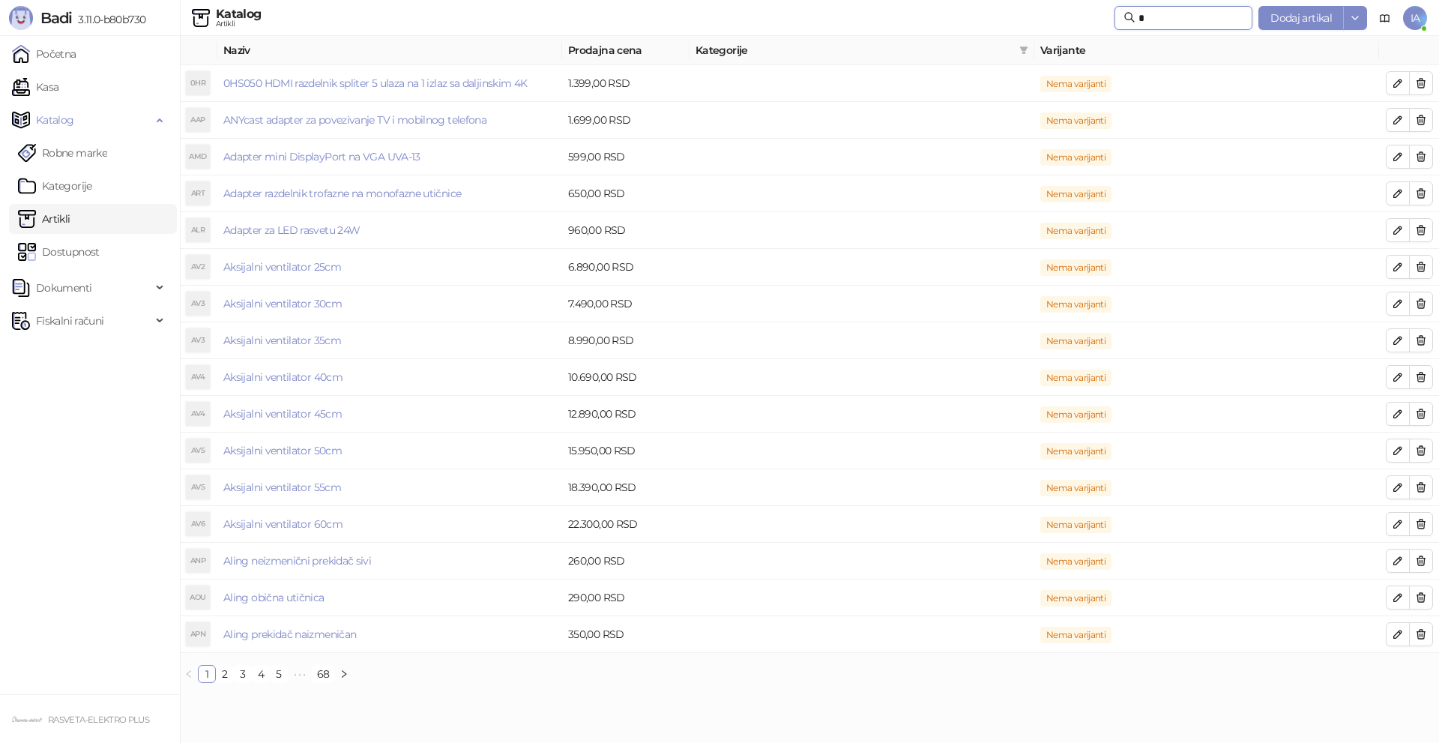
drag, startPoint x: 1184, startPoint y: 18, endPoint x: 1044, endPoint y: 1, distance: 141.1
click at [1044, 1] on div "Katalog Artikli * Dodaj artikal IA" at bounding box center [719, 18] width 1415 height 36
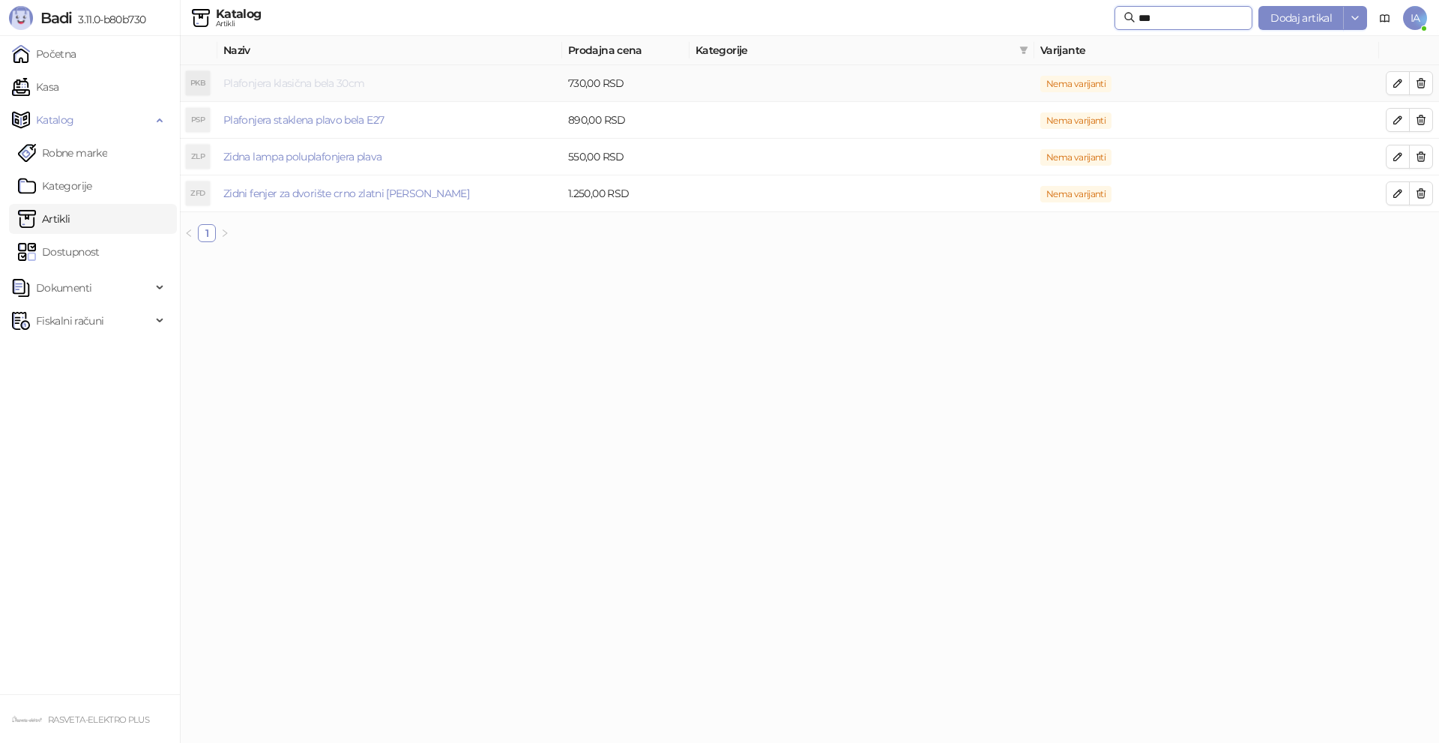
type input "***"
click at [326, 83] on link "Plafonjera klasična bela 30cm" at bounding box center [293, 82] width 141 height 13
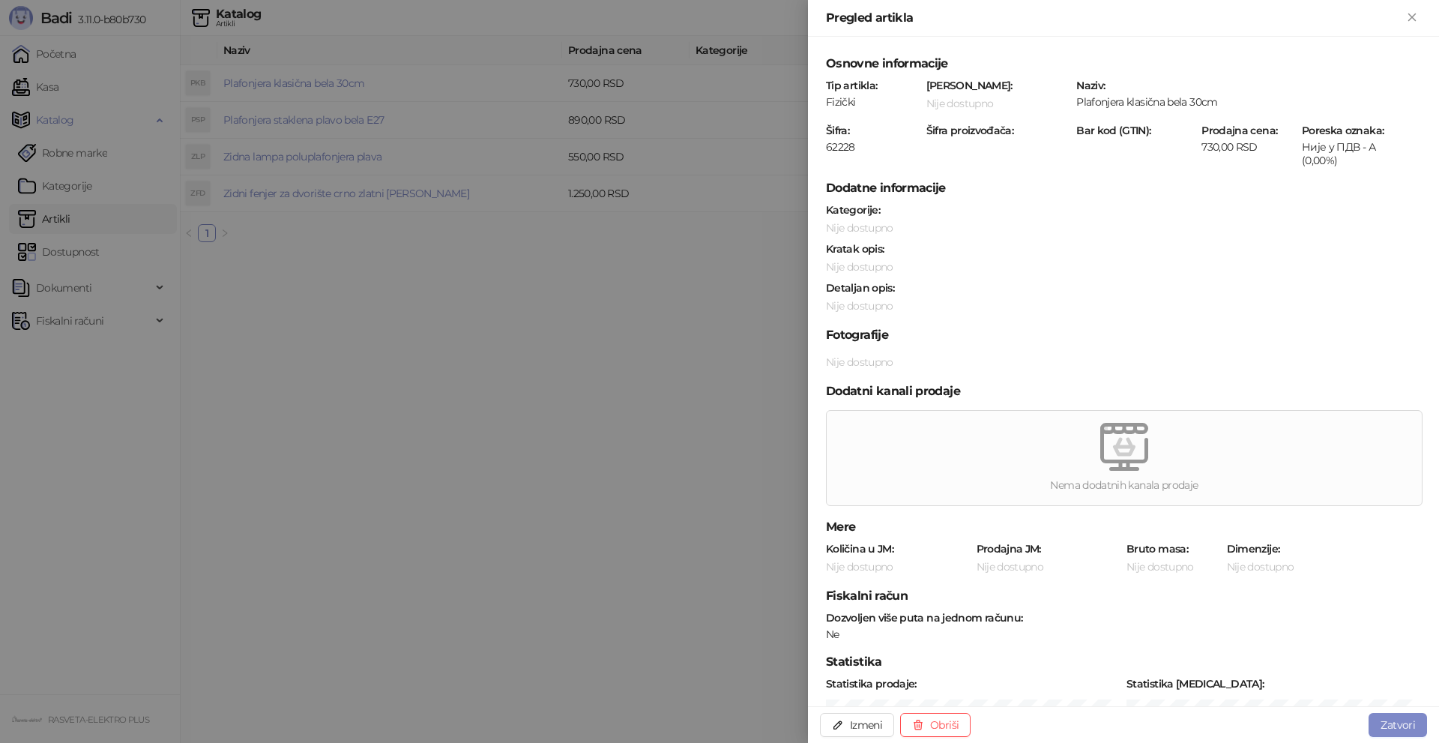
click at [511, 352] on div at bounding box center [719, 371] width 1439 height 743
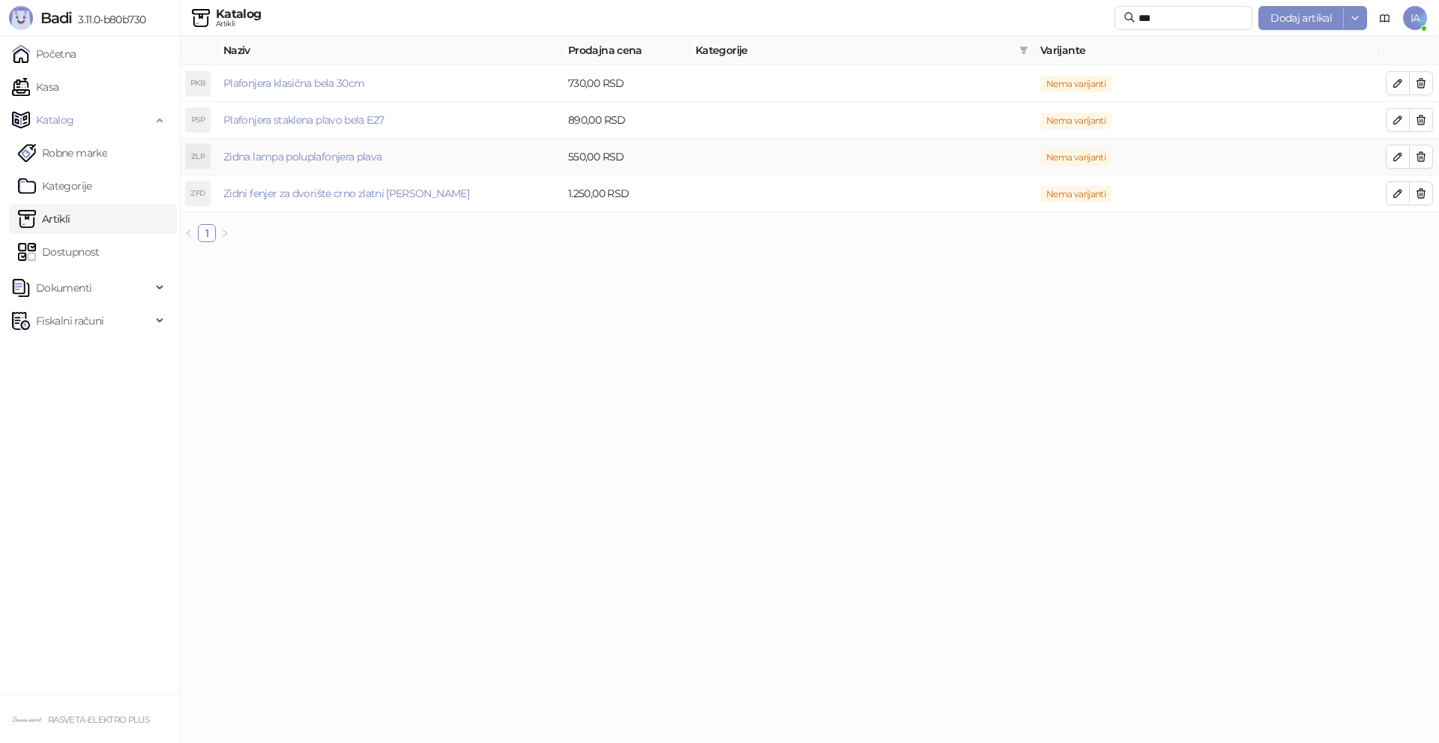
click at [310, 166] on td "Zidna lampa poluplafonjera plava" at bounding box center [389, 157] width 345 height 37
click at [315, 187] on link "Zidni fenjer za dvorište crno zlatni [PERSON_NAME]" at bounding box center [346, 193] width 246 height 13
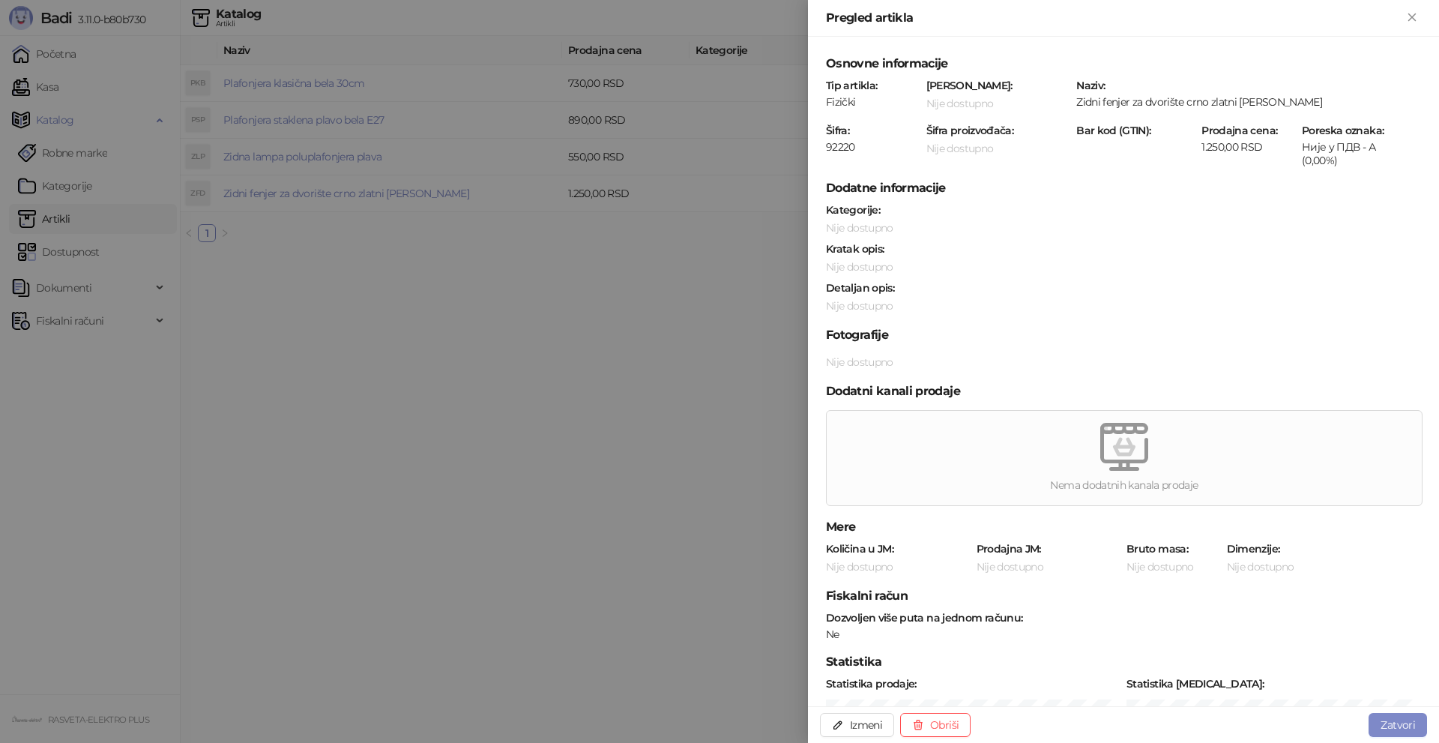
click at [521, 337] on div at bounding box center [719, 371] width 1439 height 743
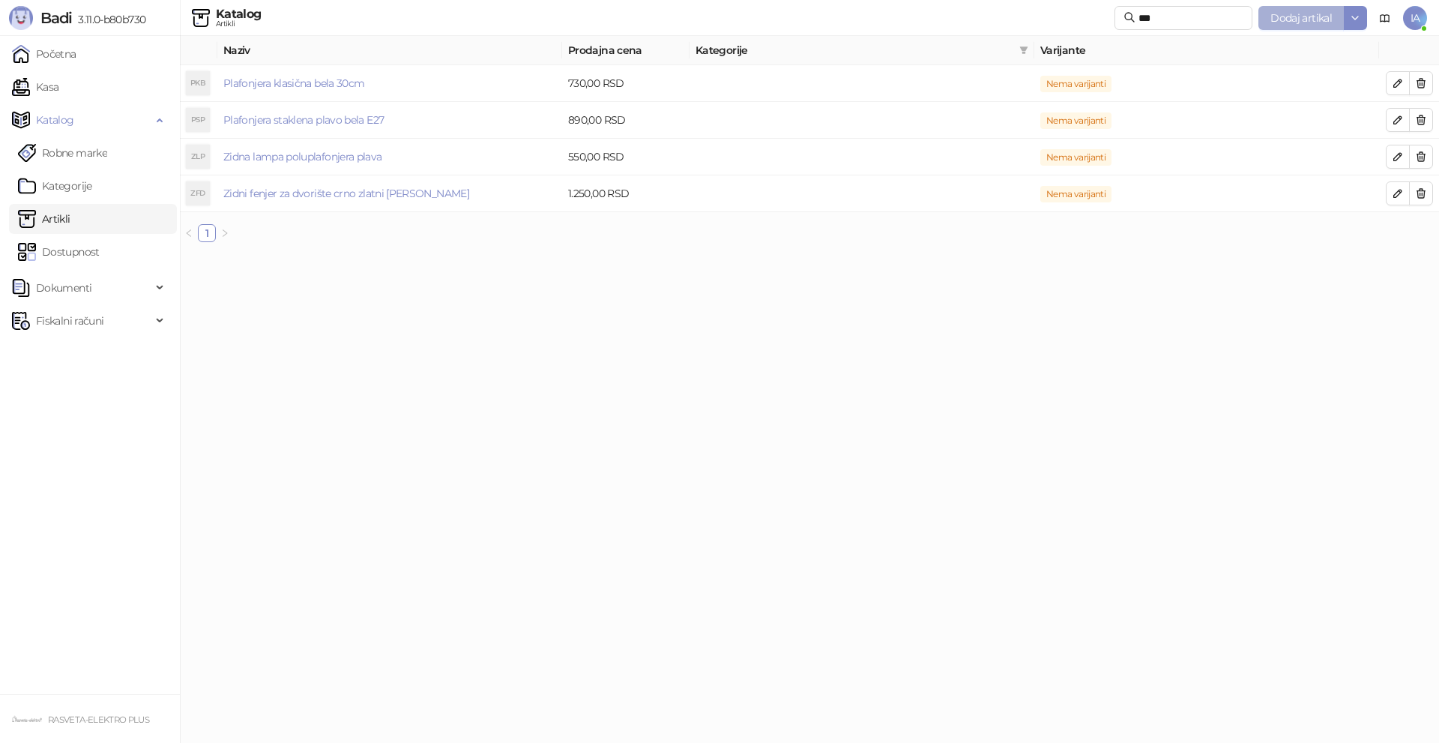
click at [1278, 19] on span "Dodaj artikal" at bounding box center [1300, 17] width 61 height 13
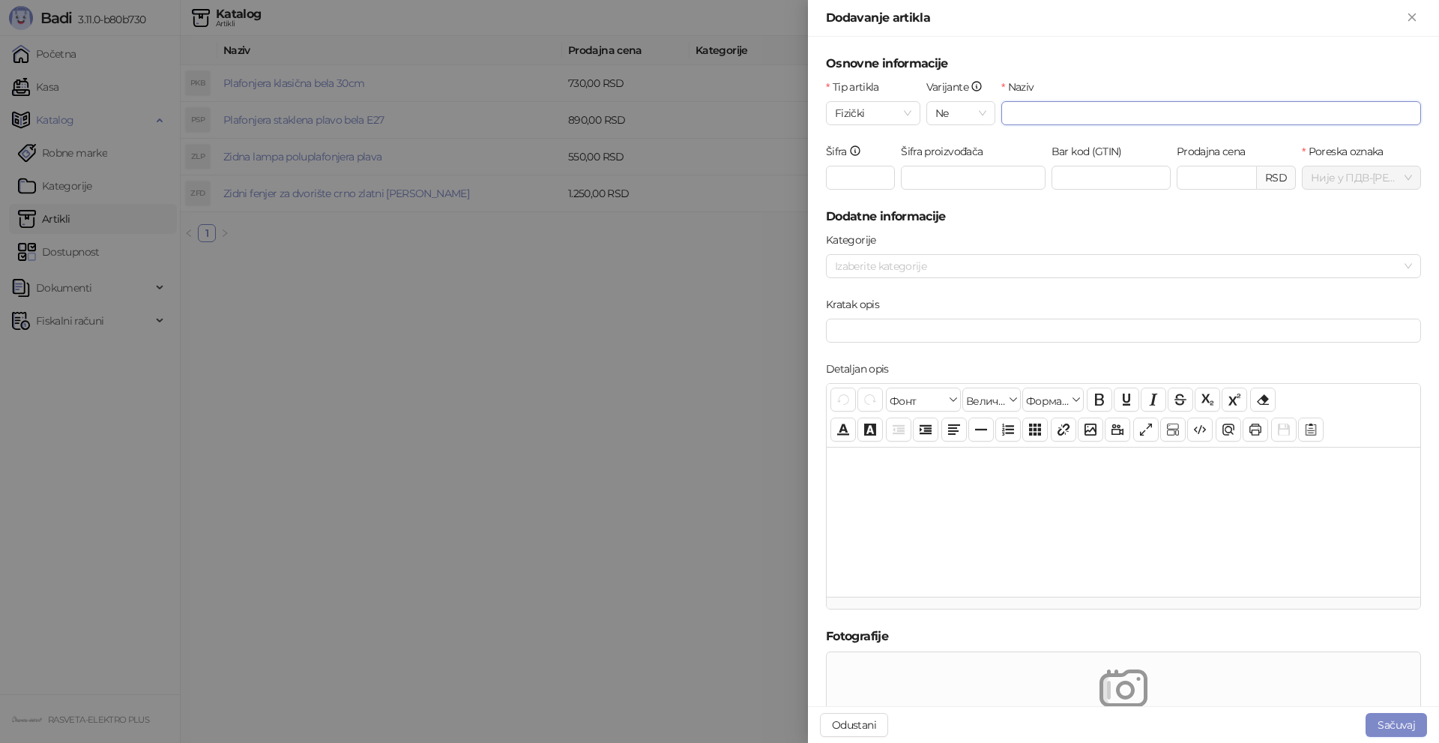
click at [1068, 105] on input "Naziv" at bounding box center [1211, 113] width 420 height 24
type input "**********"
click at [832, 180] on input "Šifra" at bounding box center [860, 178] width 69 height 24
type input "***"
click at [1204, 175] on input "Prodajna cena" at bounding box center [1216, 177] width 79 height 22
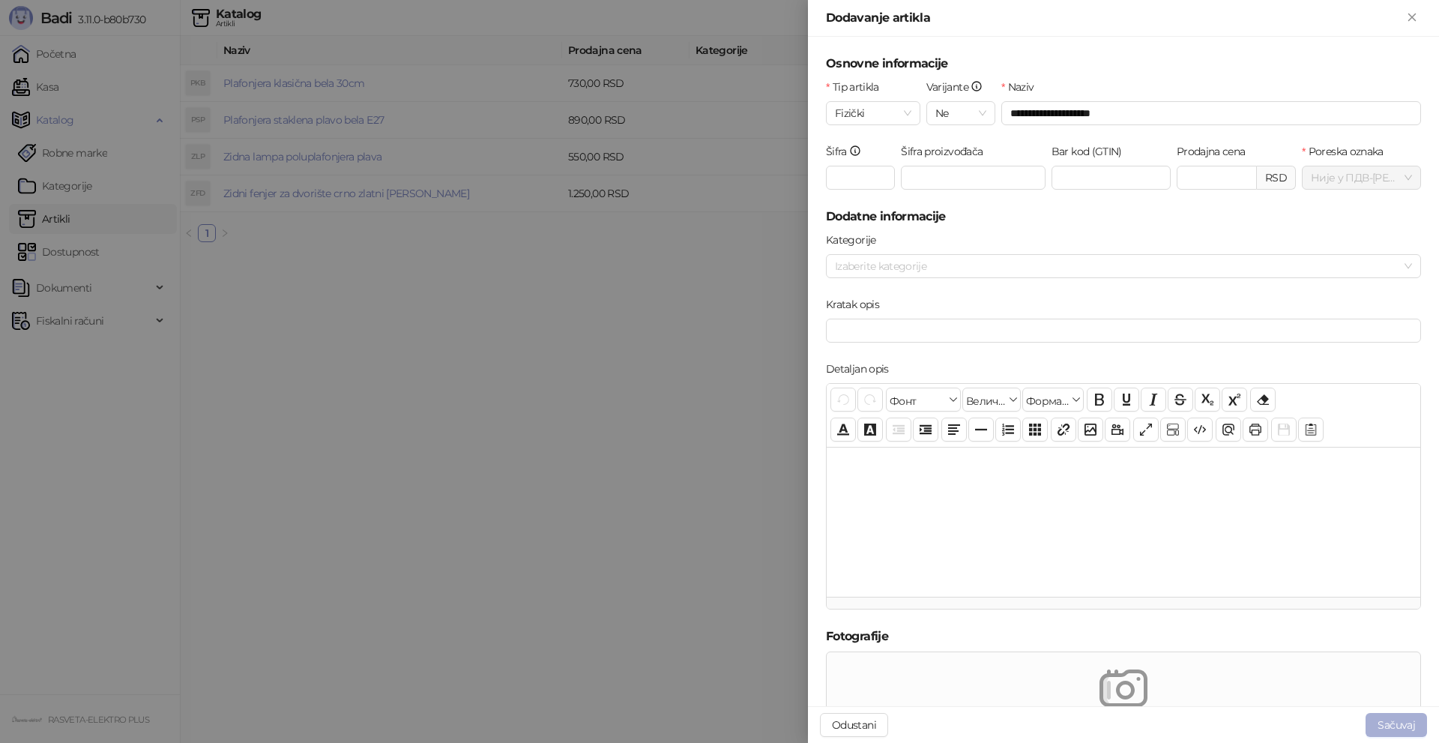
type input "******"
click at [1371, 717] on button "Sačuvaj" at bounding box center [1396, 725] width 61 height 24
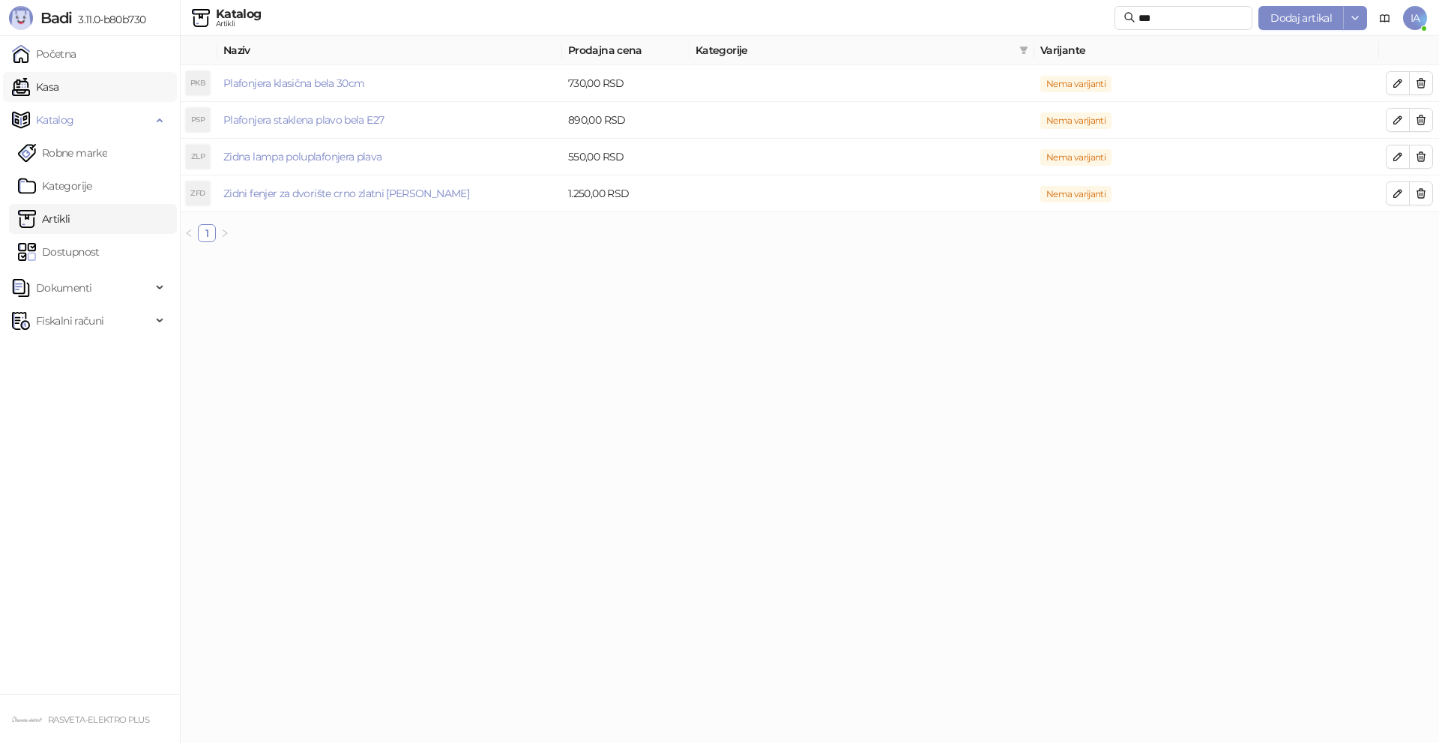
click at [58, 85] on link "Kasa" at bounding box center [35, 87] width 46 height 30
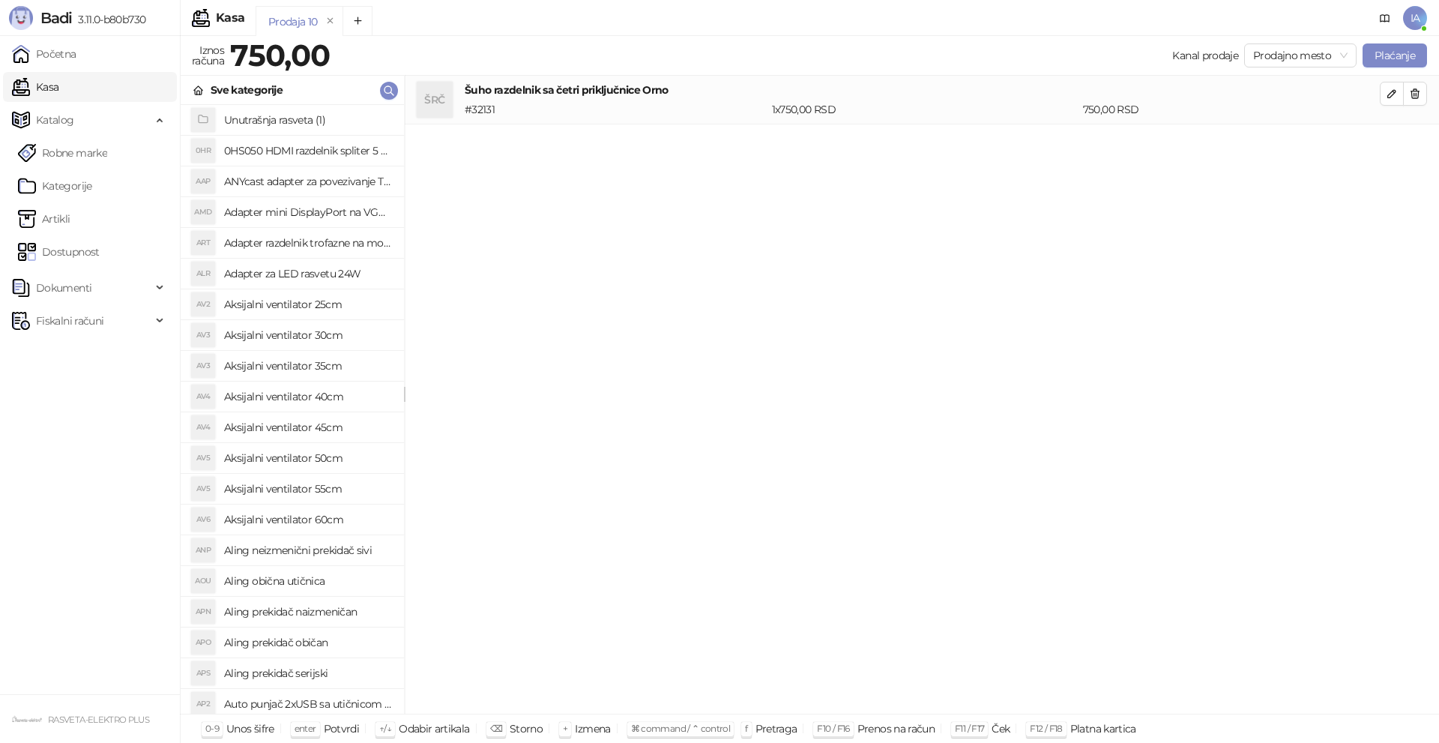
click at [663, 148] on div "ŠRČ Šuho razdelnik sa četri priključnice Orno # 32131 1 x 750,00 RSD 750,00 RSD" at bounding box center [922, 395] width 1034 height 639
click at [527, 59] on div "Kanal prodaje Prodajno mesto Plaćanje" at bounding box center [881, 55] width 1091 height 24
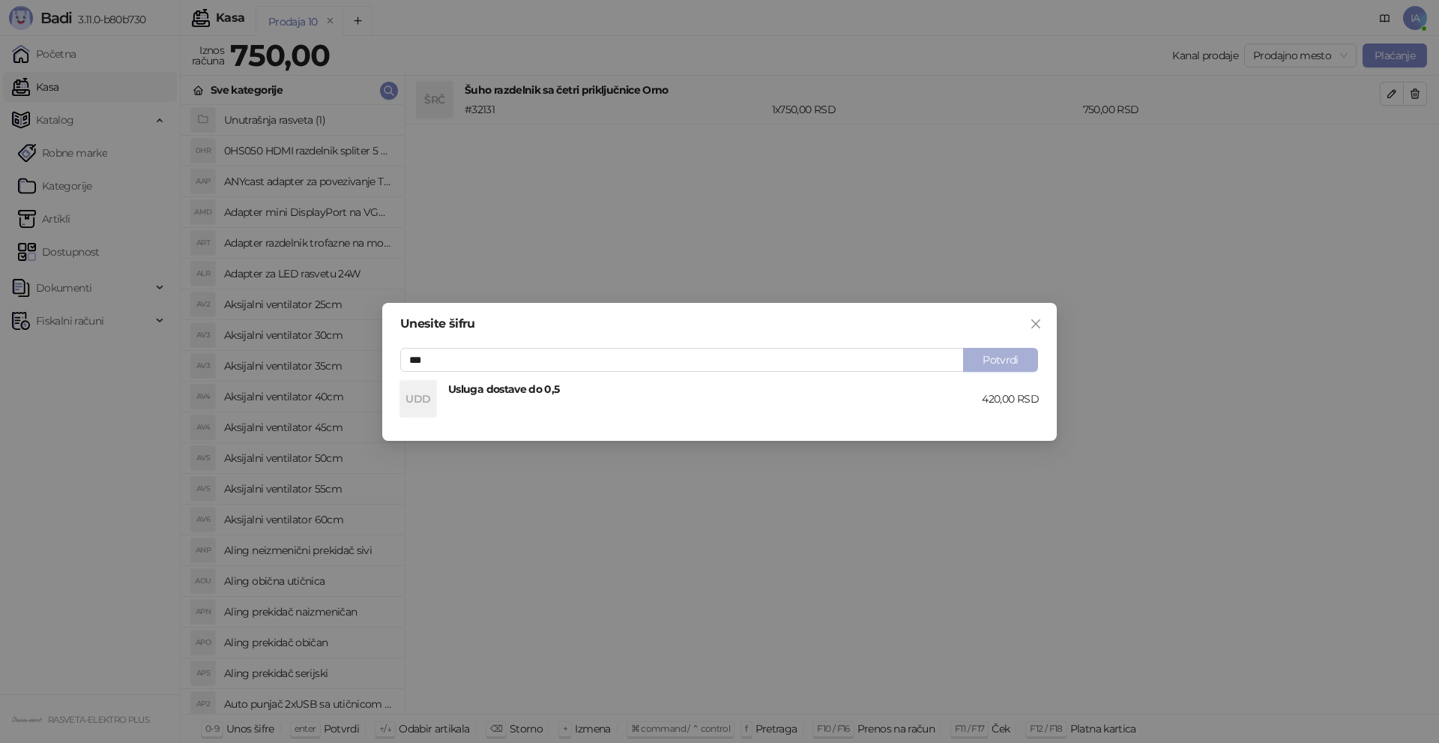
type input "***"
click at [1021, 360] on button "Potvrdi" at bounding box center [1000, 360] width 75 height 24
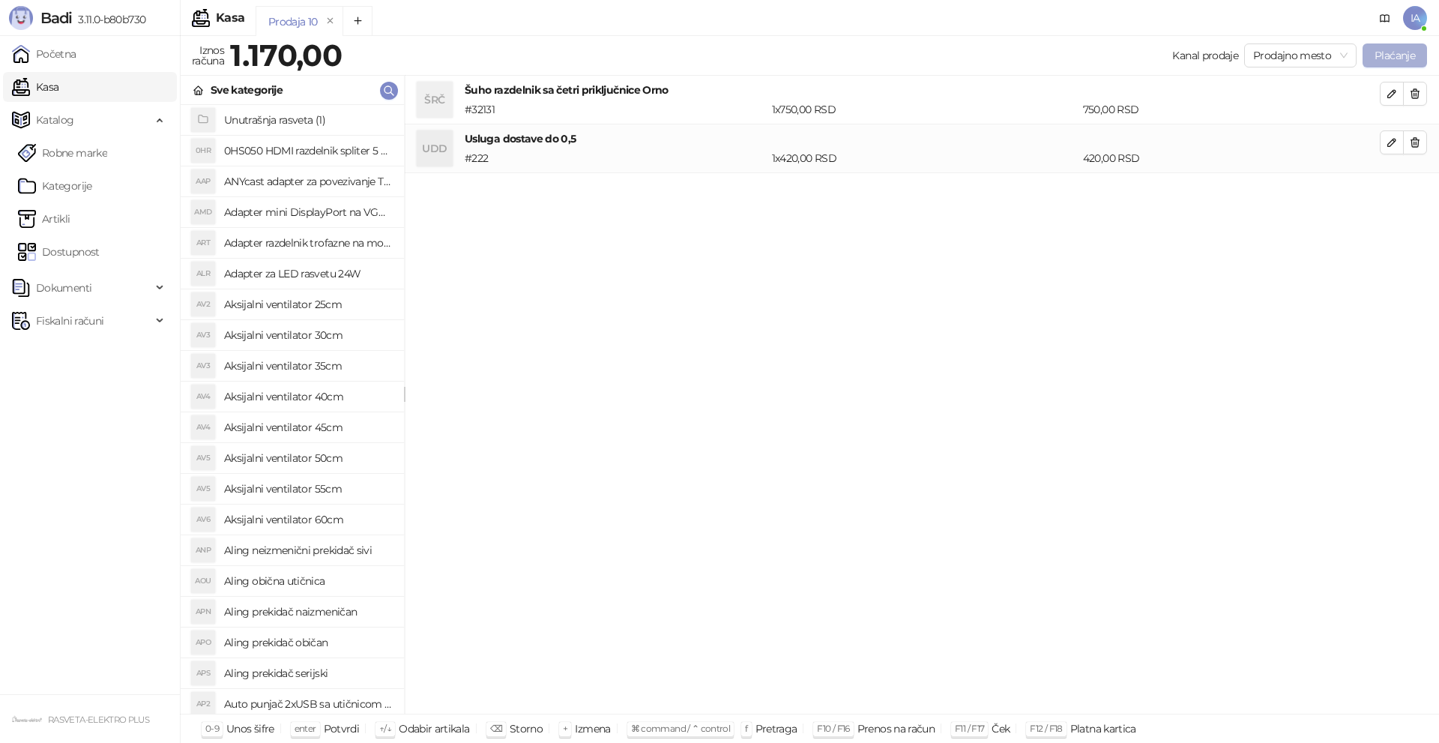
click at [1401, 55] on button "Plaćanje" at bounding box center [1395, 55] width 64 height 24
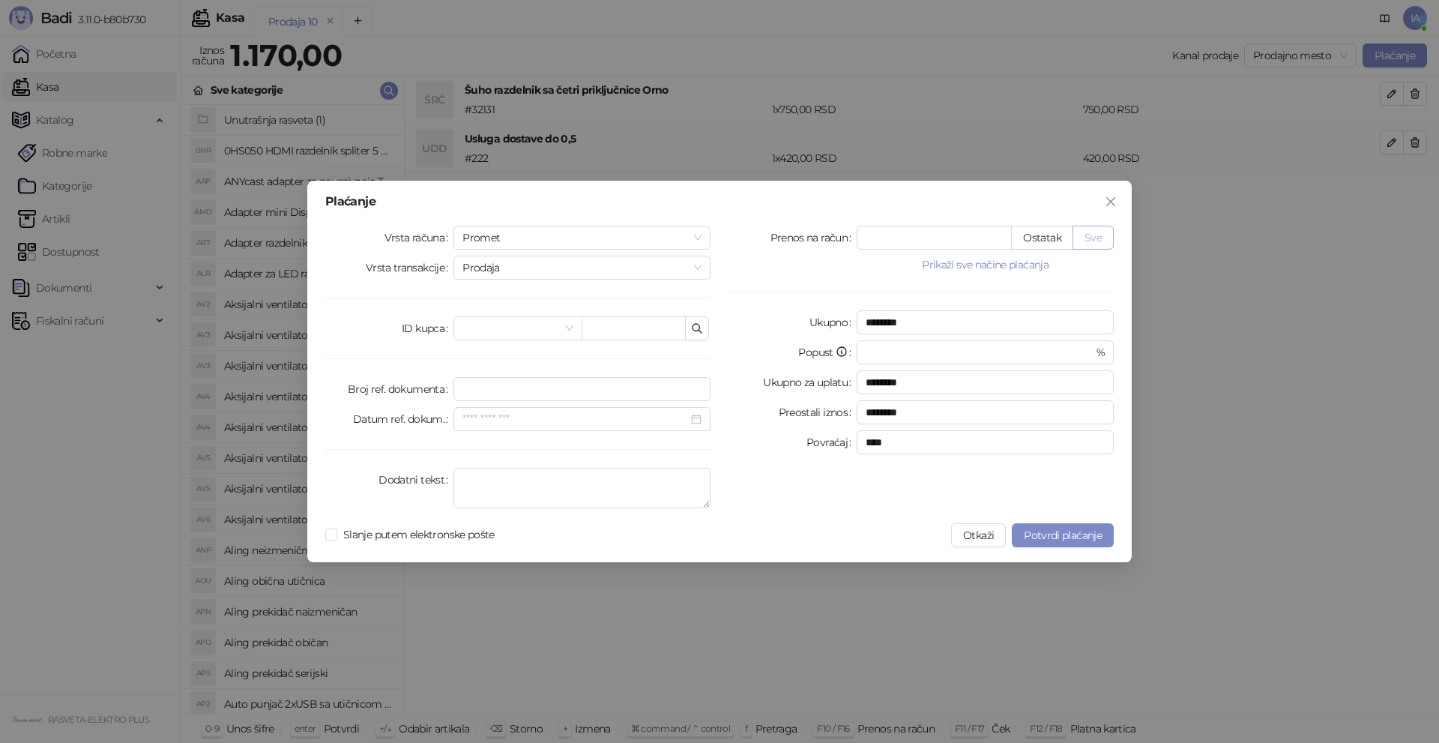
drag, startPoint x: 1106, startPoint y: 236, endPoint x: 929, endPoint y: 273, distance: 181.4
click at [1105, 238] on button "Sve" at bounding box center [1092, 238] width 41 height 24
type input "****"
click at [387, 532] on span "Slanje putem elektronske pošte" at bounding box center [418, 534] width 163 height 16
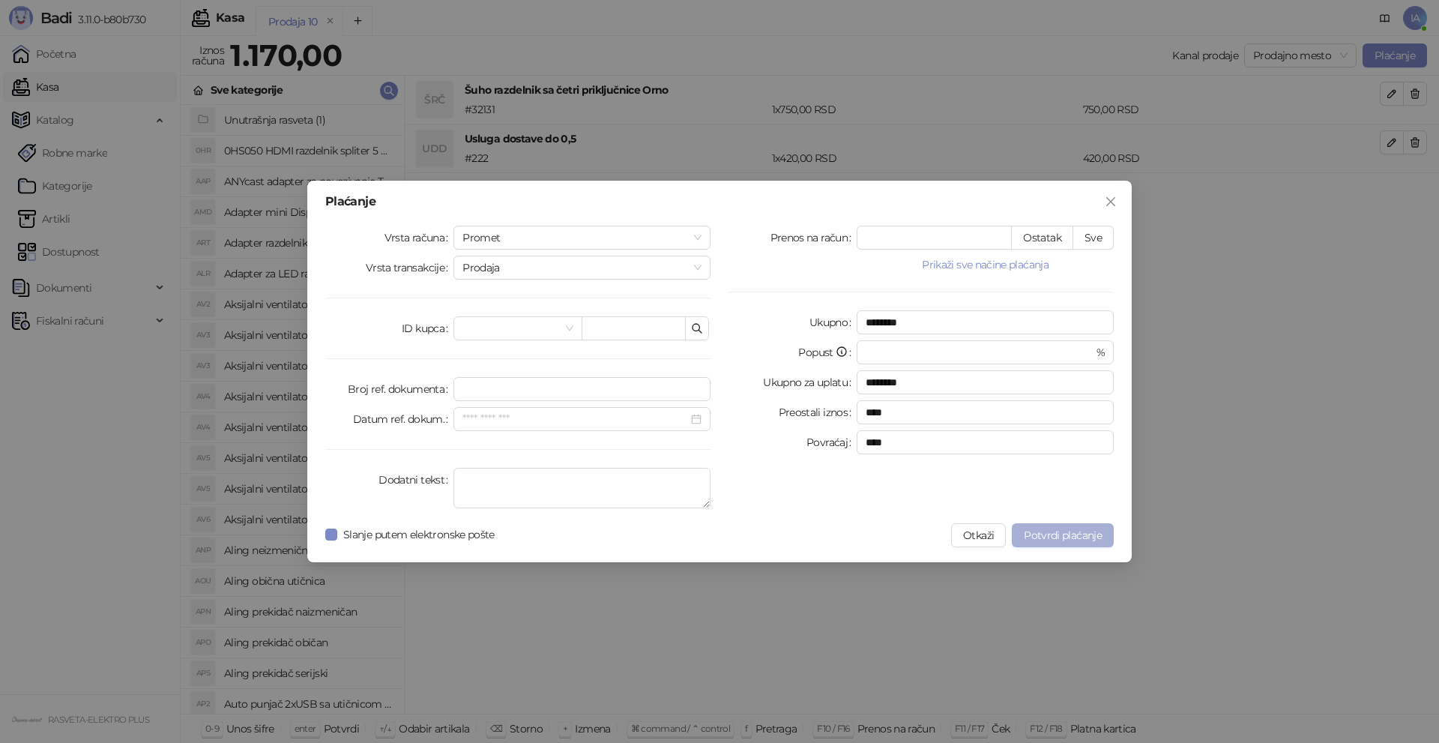
click at [1046, 534] on span "Potvrdi plaćanje" at bounding box center [1063, 534] width 78 height 13
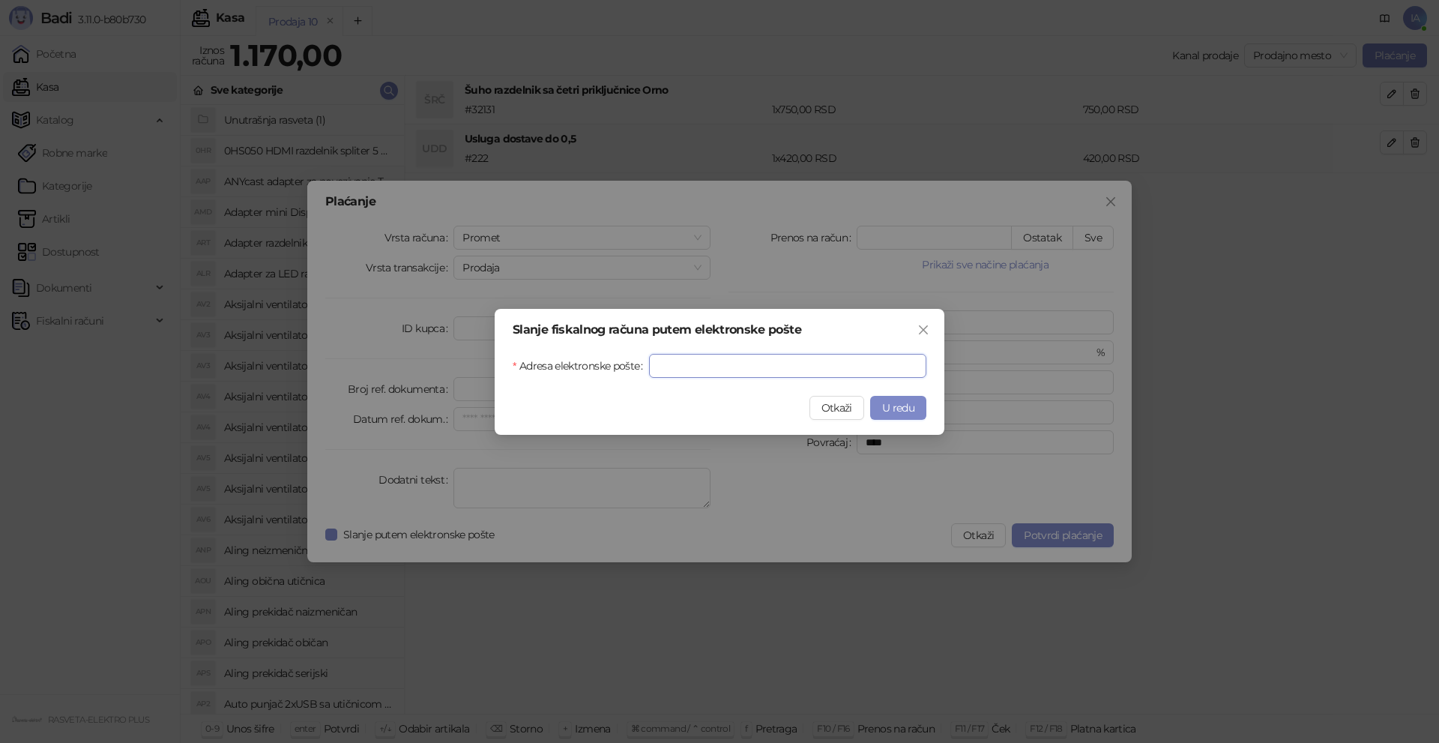
click at [721, 370] on input "Adresa elektronske pošte" at bounding box center [787, 366] width 277 height 24
paste input "**********"
type input "**********"
click at [896, 402] on span "U redu" at bounding box center [898, 407] width 32 height 13
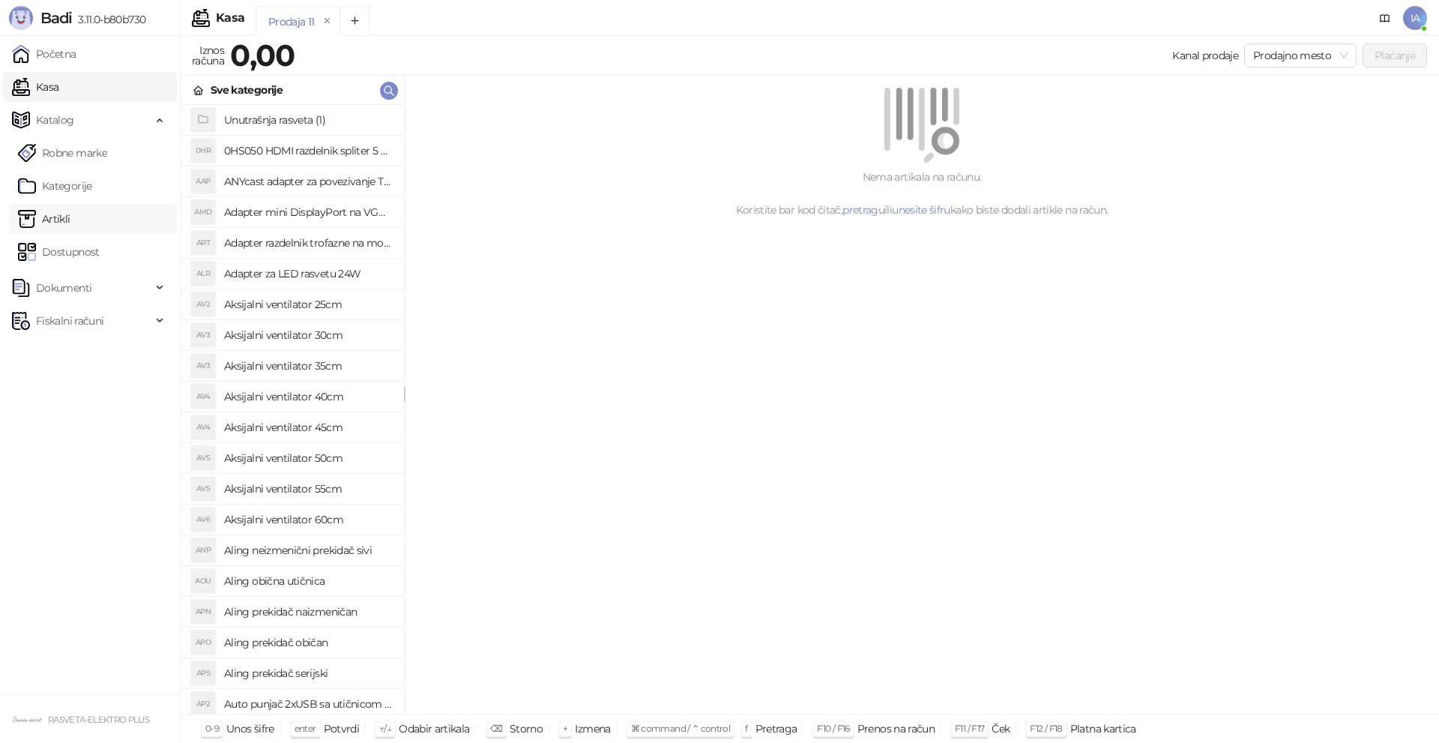
click at [70, 211] on link "Artikli" at bounding box center [44, 219] width 52 height 30
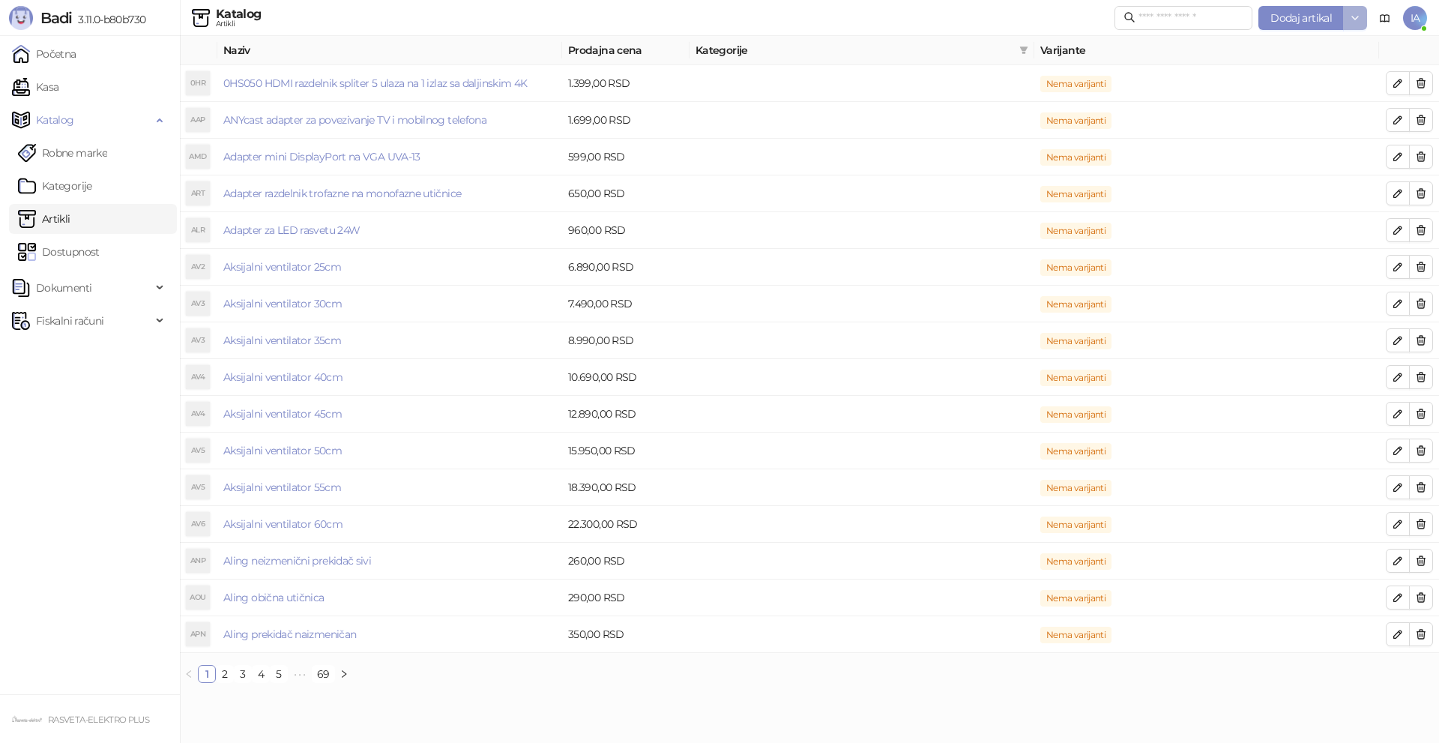
click at [1357, 12] on icon "button" at bounding box center [1355, 18] width 12 height 12
click at [1333, 52] on th "Varijante" at bounding box center [1206, 50] width 345 height 29
click at [1351, 28] on button "button" at bounding box center [1355, 18] width 24 height 24
click at [1332, 53] on span "Uvoz artikala" at bounding box center [1324, 47] width 62 height 13
click at [1379, 19] on icon at bounding box center [1385, 19] width 12 height 12
